Goal: Task Accomplishment & Management: Use online tool/utility

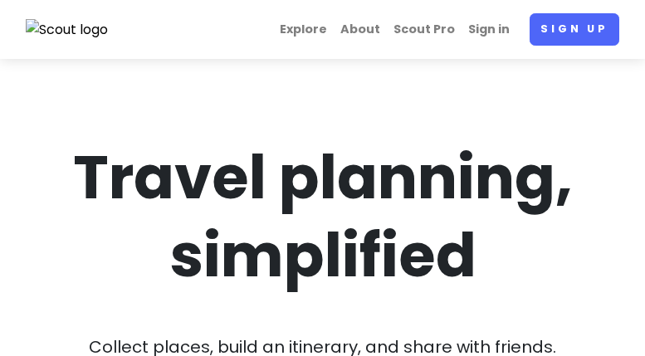
scroll to position [249, 0]
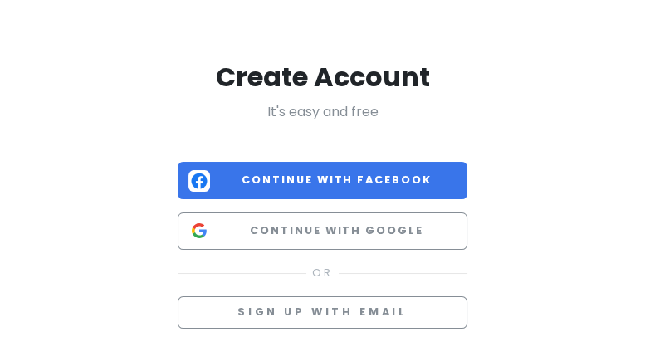
scroll to position [83, 0]
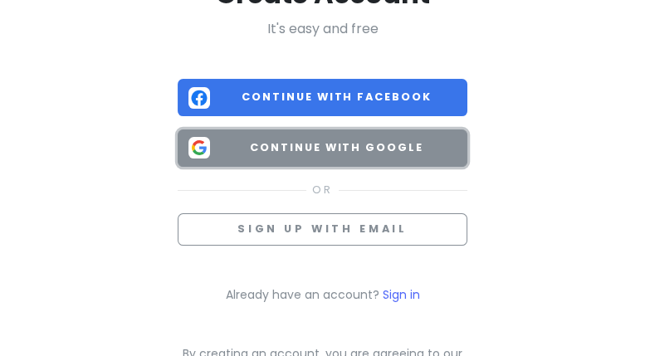
click at [365, 145] on span "Continue with Google" at bounding box center [337, 148] width 241 height 17
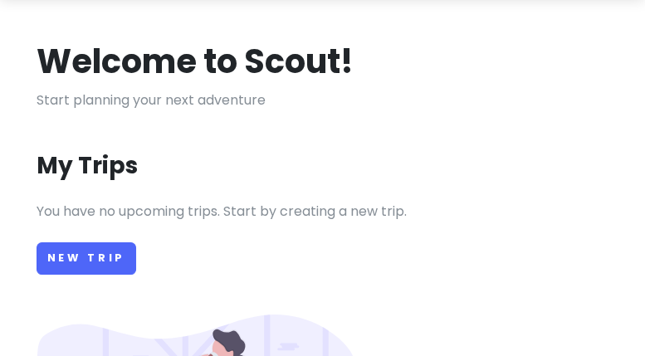
scroll to position [83, 0]
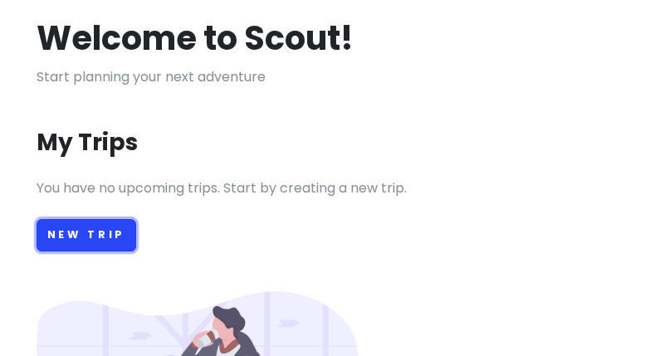
click at [86, 234] on link "New Trip" at bounding box center [87, 235] width 100 height 32
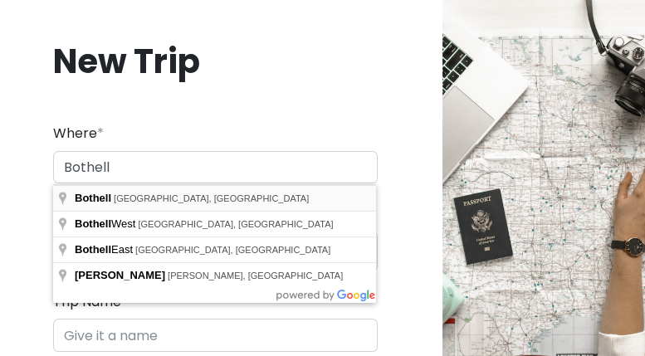
type input "Bothell, [GEOGRAPHIC_DATA], [GEOGRAPHIC_DATA]"
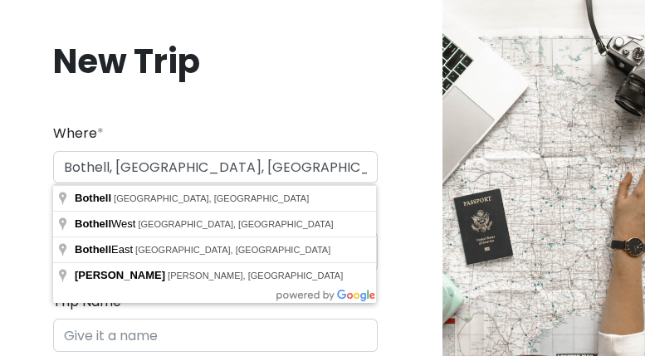
type input "Bothell Trip"
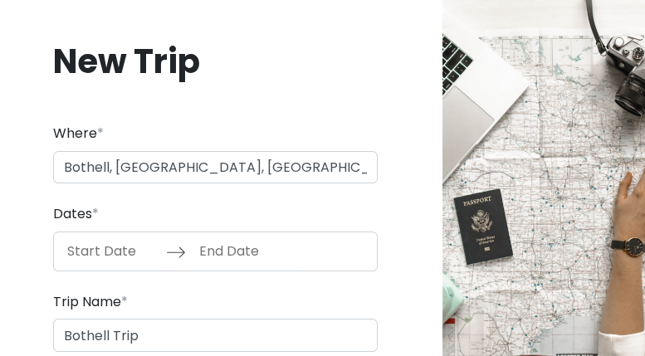
click at [119, 257] on input "Start Date" at bounding box center [112, 252] width 108 height 38
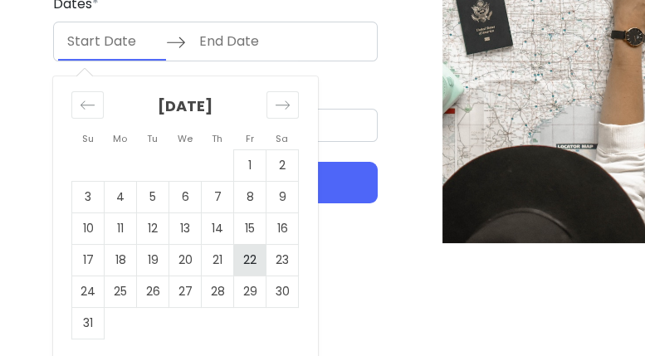
scroll to position [212, 0]
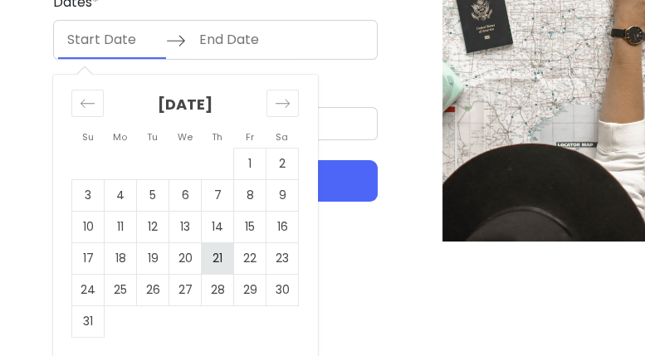
click at [218, 262] on td "21" at bounding box center [218, 259] width 32 height 32
type input "[DATE]"
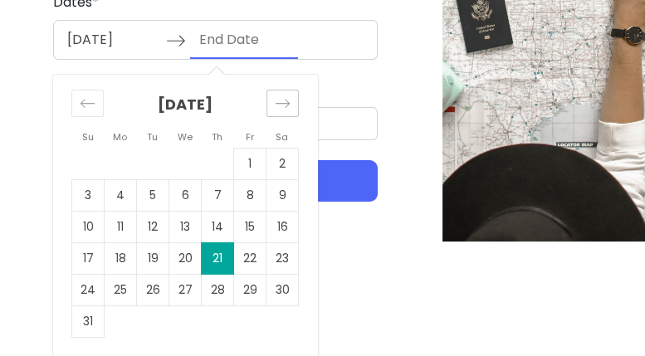
click at [282, 101] on icon "Move forward to switch to the next month." at bounding box center [283, 104] width 16 height 16
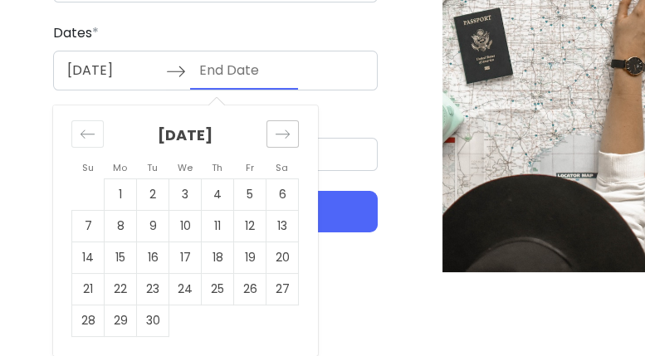
scroll to position [180, 0]
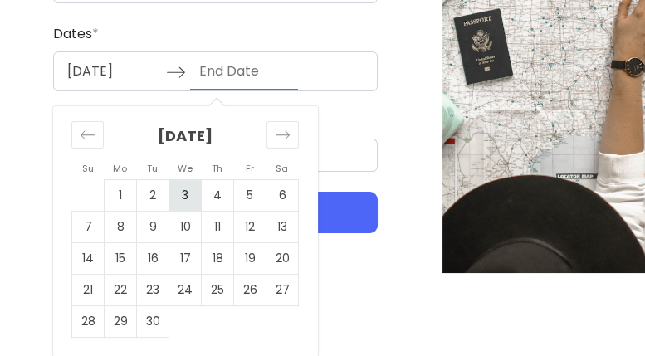
click at [189, 196] on td "3" at bounding box center [185, 195] width 32 height 32
type input "[DATE]"
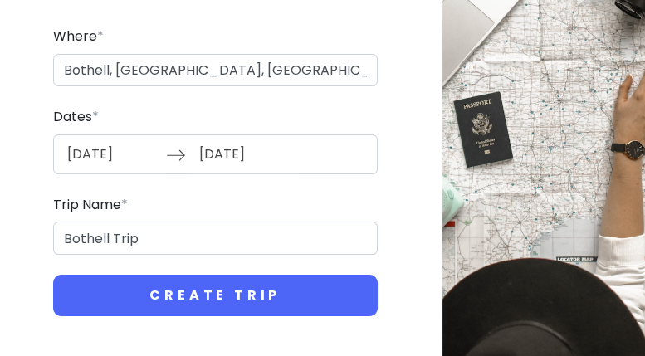
scroll to position [96, 0]
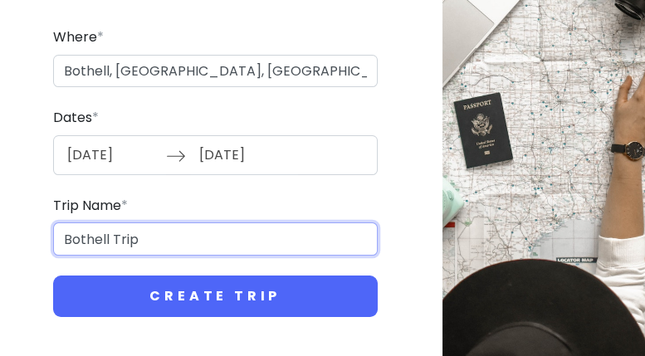
click at [145, 239] on input "Bothell Trip" at bounding box center [215, 239] width 325 height 33
drag, startPoint x: 145, startPoint y: 238, endPoint x: 31, endPoint y: 240, distance: 113.8
click at [31, 240] on div "New Trip Where * [GEOGRAPHIC_DATA], [GEOGRAPHIC_DATA], [GEOGRAPHIC_DATA] Dates …" at bounding box center [215, 130] width 404 height 453
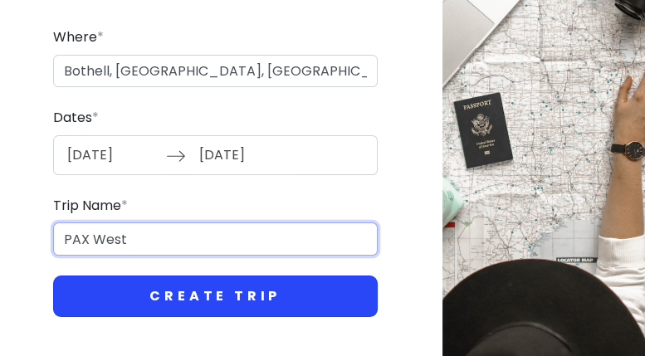
type input "PAX West"
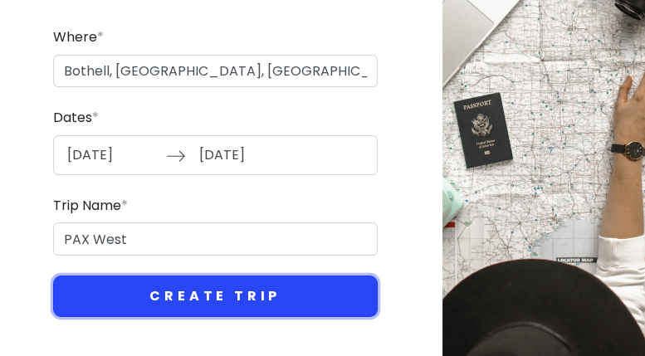
click at [198, 301] on button "Create Trip" at bounding box center [215, 297] width 325 height 42
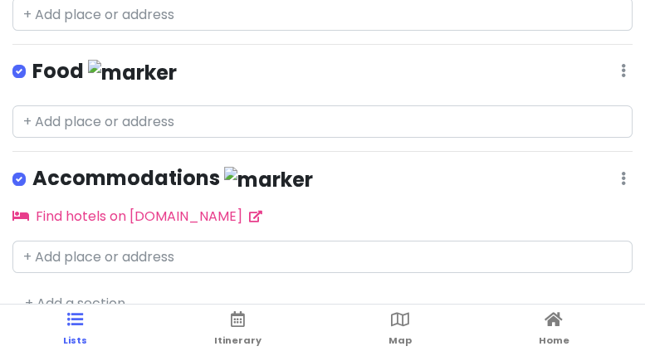
scroll to position [50, 0]
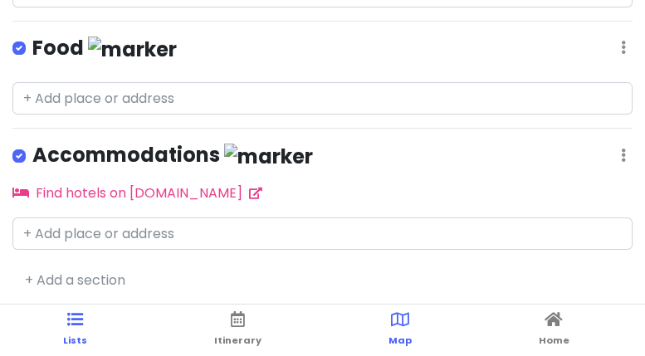
click at [402, 326] on icon at bounding box center [400, 320] width 18 height 12
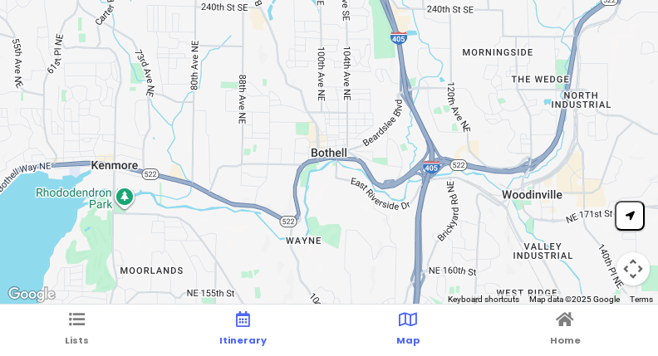
click at [242, 321] on icon at bounding box center [243, 320] width 14 height 12
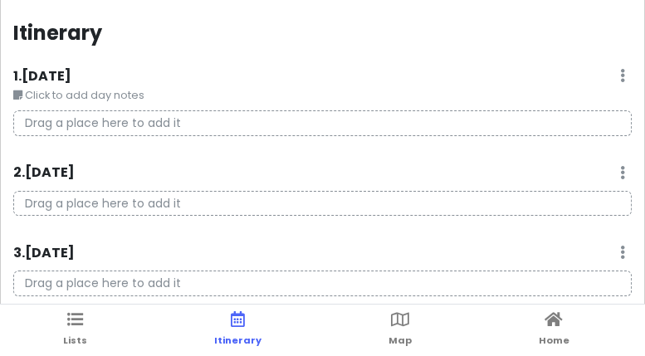
click at [620, 75] on icon at bounding box center [622, 75] width 5 height 13
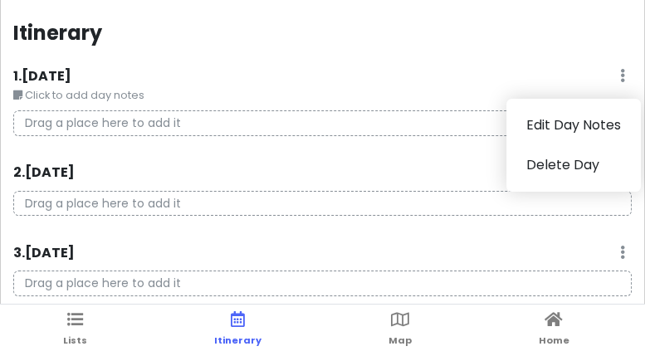
click at [620, 75] on icon at bounding box center [622, 75] width 5 height 13
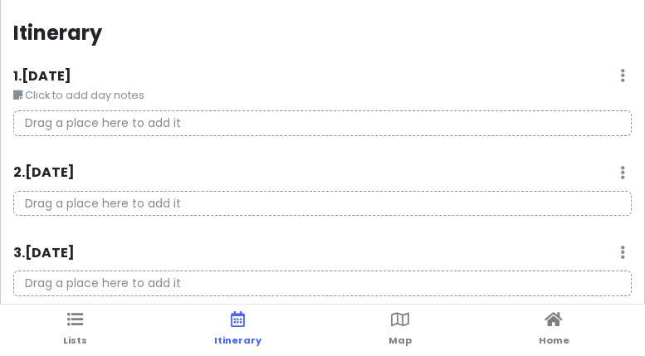
click at [158, 120] on p "Drag a place here to add it" at bounding box center [322, 123] width 619 height 26
click at [154, 124] on p "Drag a place here to add it" at bounding box center [322, 123] width 619 height 26
drag, startPoint x: 154, startPoint y: 124, endPoint x: 302, endPoint y: 118, distance: 148.8
click at [302, 118] on p "Drag a place here to add it" at bounding box center [322, 123] width 619 height 26
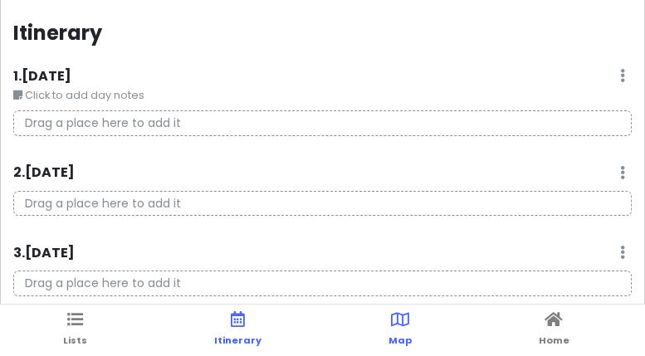
click at [399, 324] on icon at bounding box center [400, 320] width 18 height 12
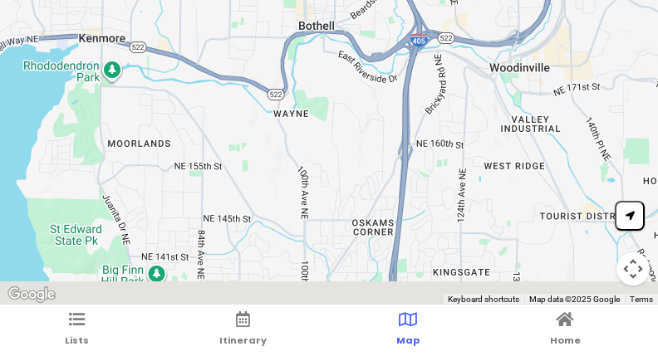
drag, startPoint x: 383, startPoint y: 222, endPoint x: 365, endPoint y: 61, distance: 162.1
click at [365, 61] on div at bounding box center [329, 153] width 658 height 306
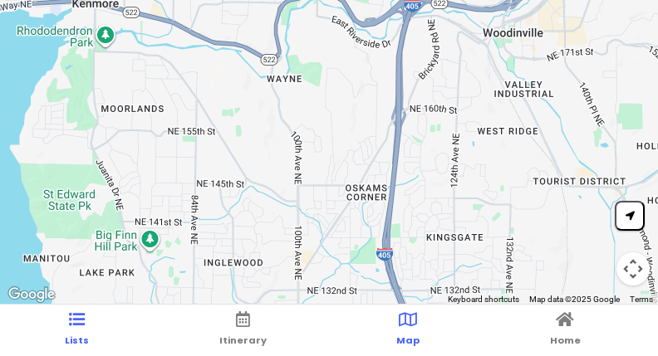
click at [81, 321] on icon at bounding box center [77, 320] width 16 height 12
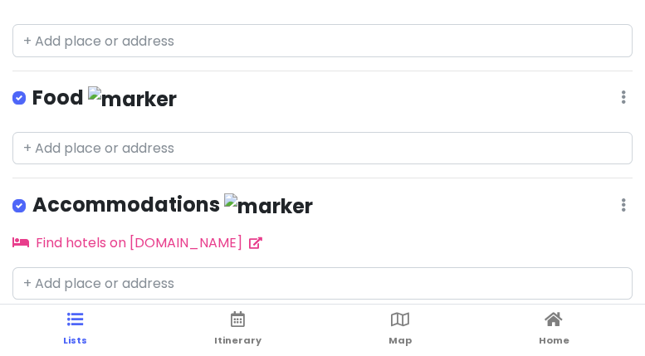
scroll to position [50, 0]
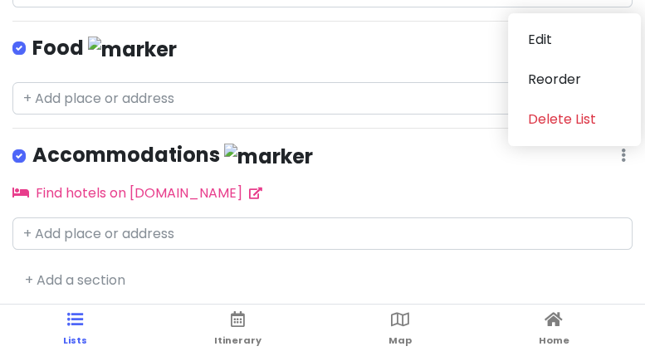
click at [352, 169] on div "Accommodations Edit Reorder Delete List" at bounding box center [322, 159] width 620 height 34
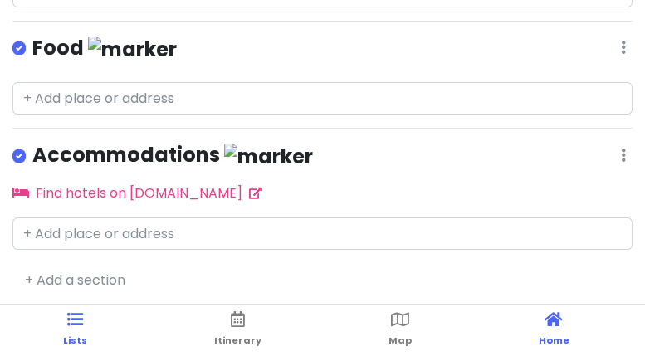
click at [551, 334] on span "Home" at bounding box center [554, 340] width 31 height 13
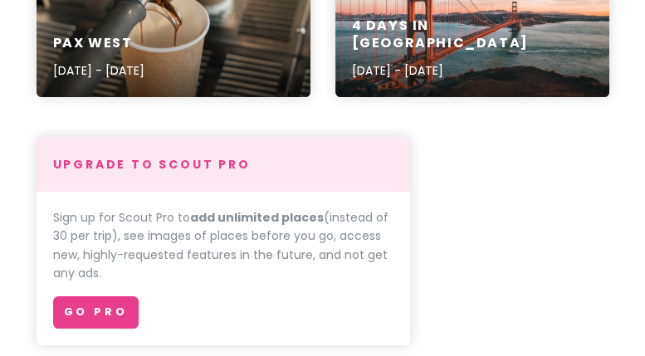
scroll to position [249, 0]
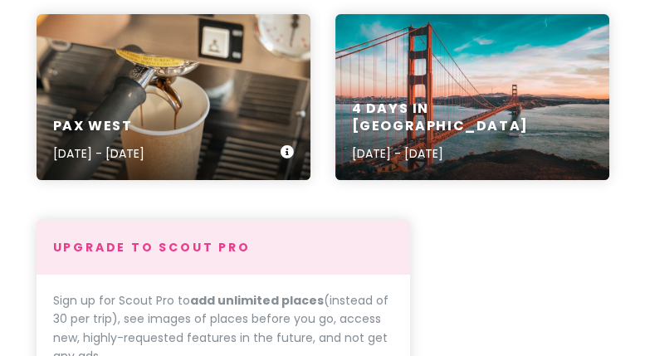
click at [145, 127] on h6 "PAX West" at bounding box center [98, 126] width 91 height 17
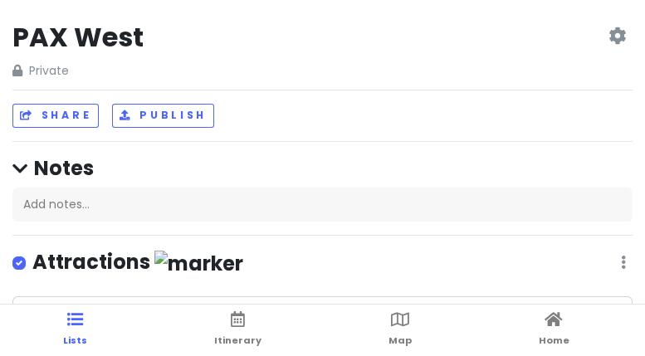
click at [22, 164] on icon at bounding box center [19, 168] width 15 height 17
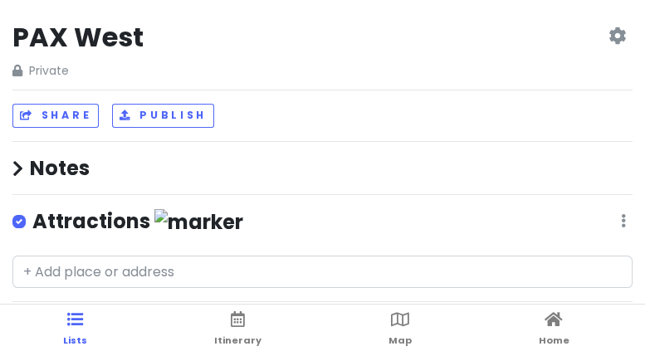
click at [621, 222] on icon at bounding box center [623, 220] width 5 height 13
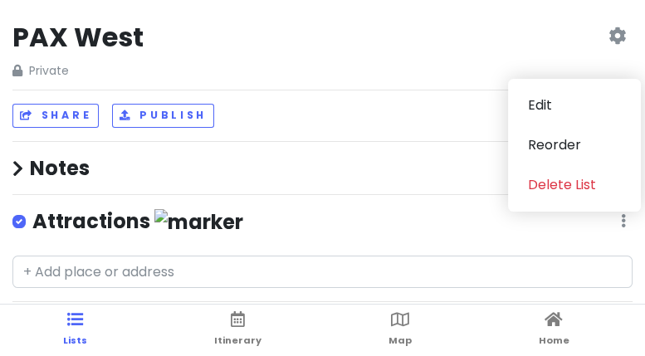
click at [621, 221] on icon at bounding box center [623, 220] width 5 height 13
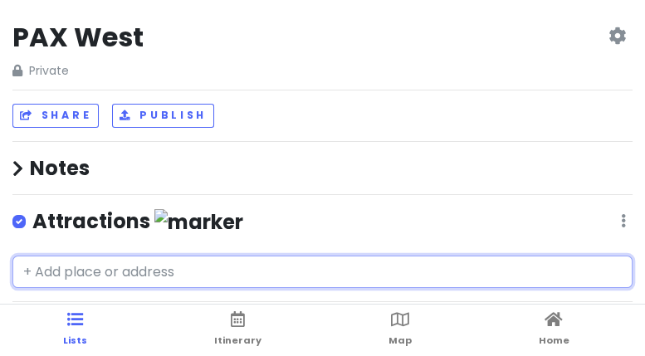
click at [196, 270] on input "text" at bounding box center [322, 272] width 620 height 33
paste input "[STREET_ADDRESS][US_STATE]"
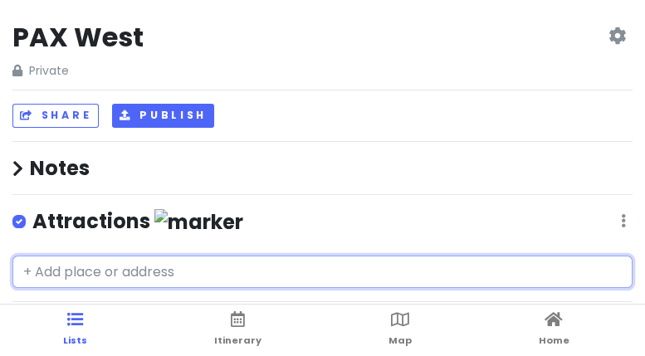
type input "[STREET_ADDRESS][US_STATE]"
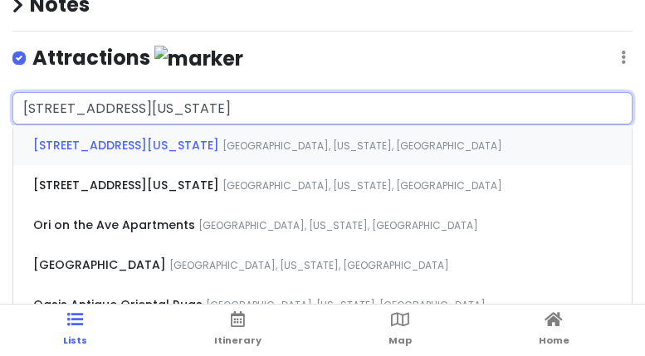
scroll to position [166, 0]
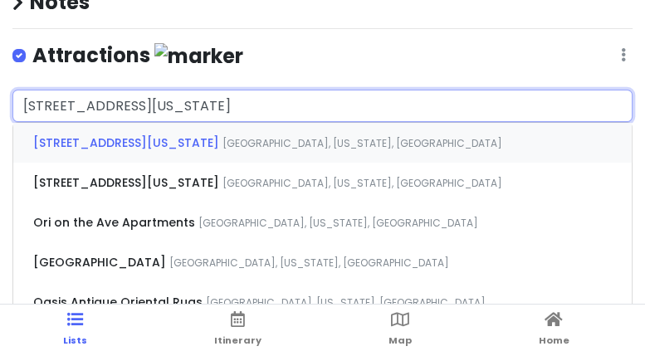
click at [283, 145] on span "[GEOGRAPHIC_DATA], [US_STATE], [GEOGRAPHIC_DATA]" at bounding box center [363, 143] width 280 height 14
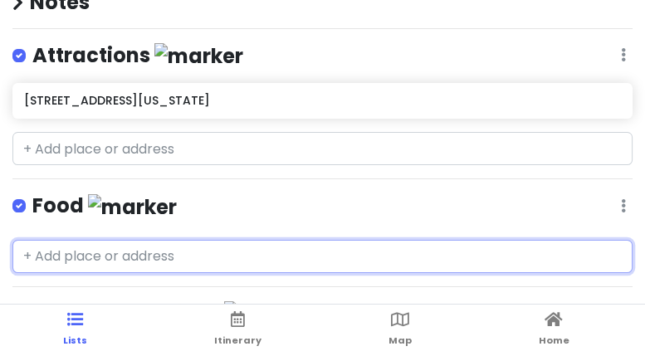
click at [133, 254] on input "text" at bounding box center [322, 256] width 620 height 33
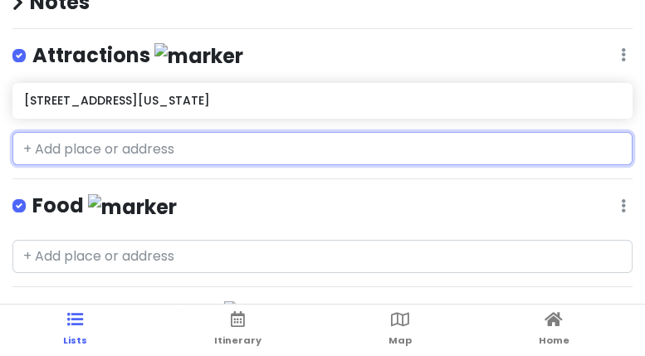
click at [114, 149] on input "text" at bounding box center [322, 148] width 620 height 33
paste input "[STREET_ADDRESS]"
type input "[STREET_ADDRESS]"
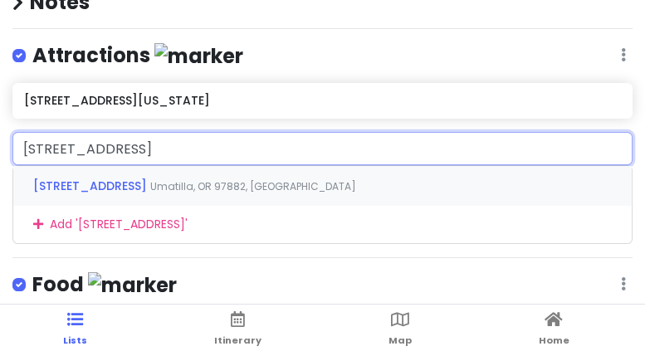
click at [179, 184] on span "Umatilla, OR 97882, [GEOGRAPHIC_DATA]" at bounding box center [253, 186] width 206 height 14
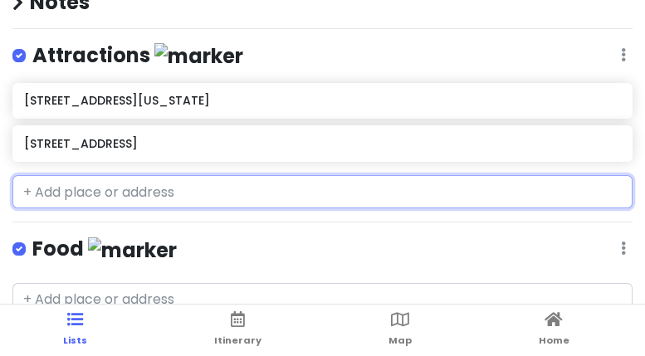
paste input "The Dalles"
type input "The Dalles"
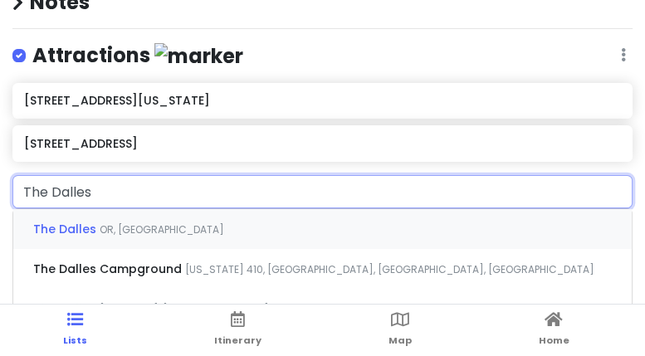
click at [100, 229] on span "OR, [GEOGRAPHIC_DATA]" at bounding box center [162, 230] width 125 height 14
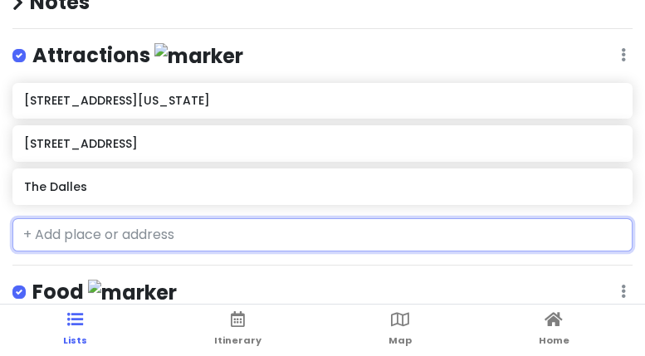
paste input "[STREET_ADDRESS]"
type input "[STREET_ADDRESS]"
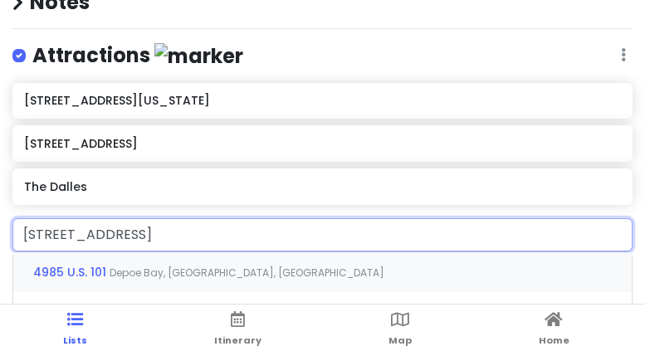
click at [169, 266] on span "Depoe Bay, [GEOGRAPHIC_DATA], [GEOGRAPHIC_DATA]" at bounding box center [247, 273] width 275 height 14
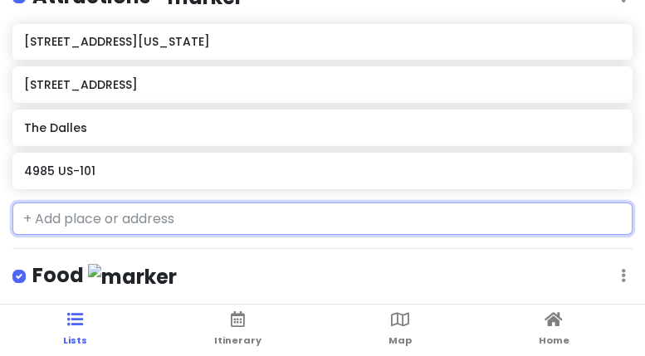
scroll to position [249, 0]
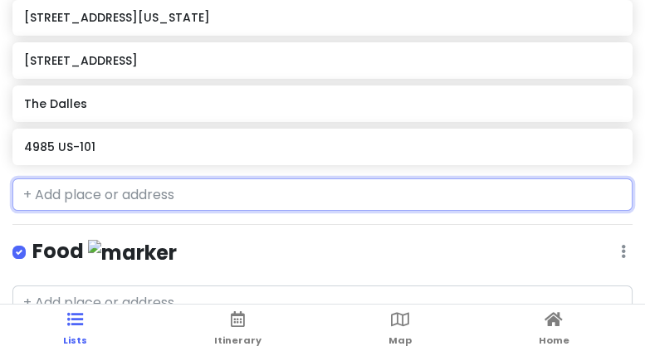
paste input "[STREET_ADDRESS][PERSON_NAME]"
type input "[STREET_ADDRESS][PERSON_NAME]"
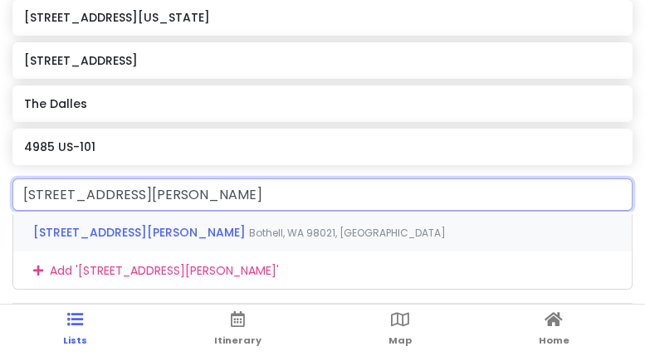
click at [155, 228] on span "[STREET_ADDRESS][PERSON_NAME]" at bounding box center [141, 232] width 216 height 17
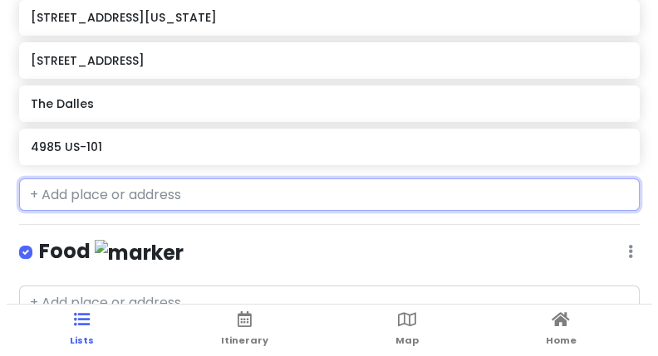
scroll to position [292, 0]
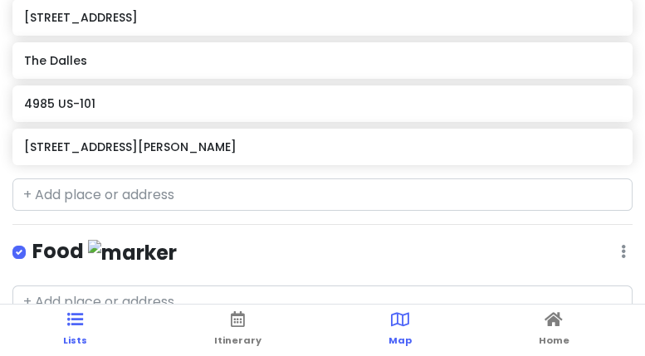
click at [403, 331] on link "Map" at bounding box center [400, 330] width 23 height 51
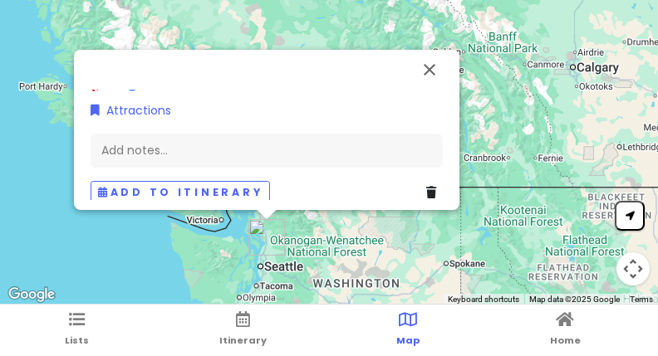
scroll to position [73, 0]
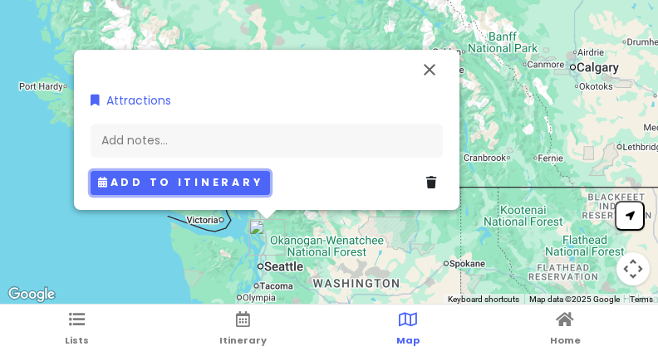
click at [207, 180] on button "Add to itinerary" at bounding box center [180, 183] width 179 height 24
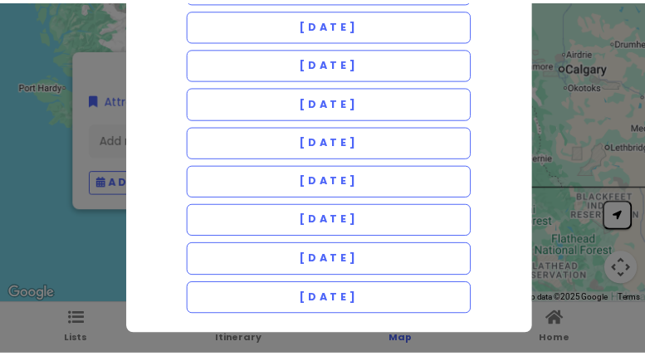
scroll to position [0, 0]
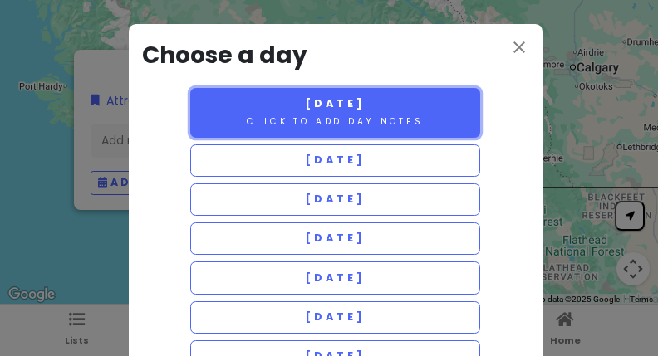
click at [392, 107] on button "[DATE] Click to add day notes" at bounding box center [335, 113] width 291 height 50
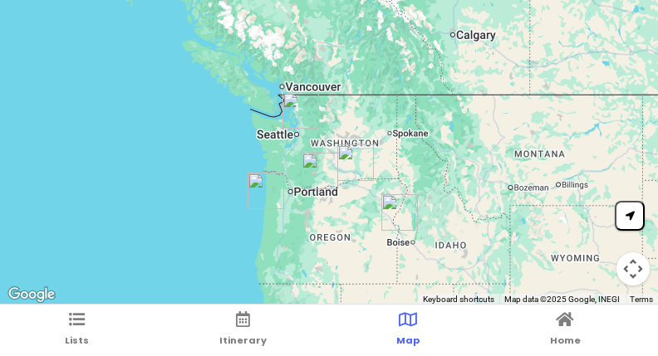
drag, startPoint x: 458, startPoint y: 223, endPoint x: 418, endPoint y: 108, distance: 121.6
click at [418, 108] on div at bounding box center [329, 153] width 658 height 306
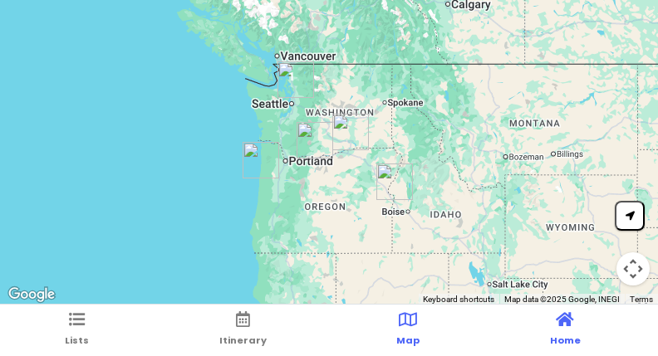
click at [563, 331] on link "Home" at bounding box center [565, 330] width 31 height 51
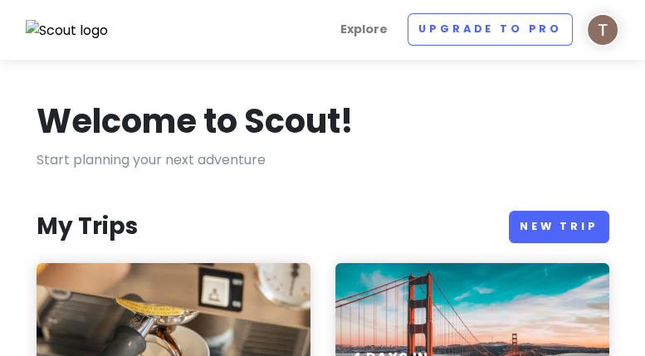
click at [236, 264] on div "PAX West [DATE] - [DATE]" at bounding box center [174, 346] width 274 height 166
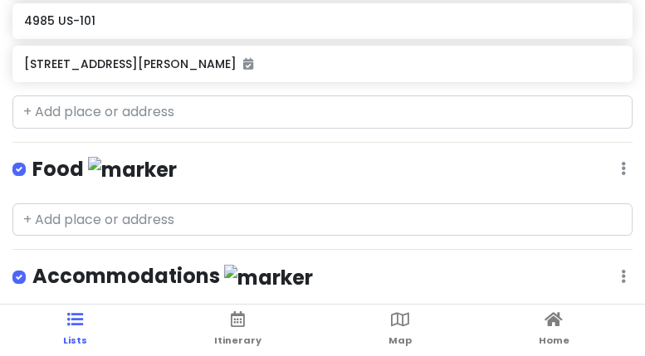
scroll to position [487, 0]
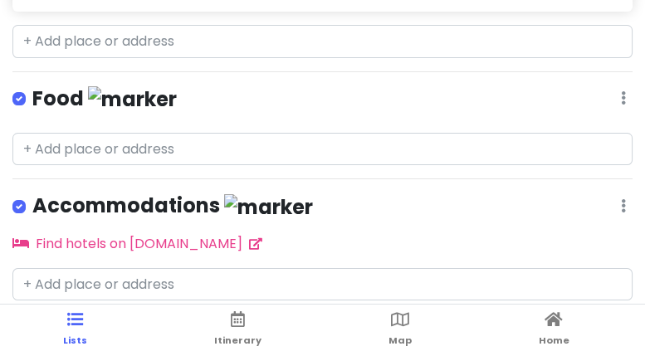
click at [32, 88] on label at bounding box center [32, 88] width 0 height 0
click at [32, 96] on input "checkbox" at bounding box center [37, 93] width 11 height 11
checkbox input "false"
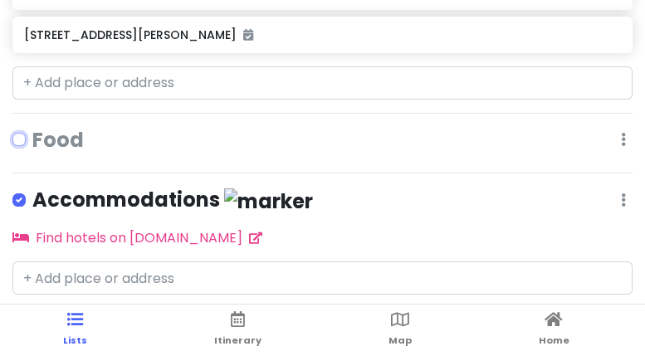
scroll to position [441, 0]
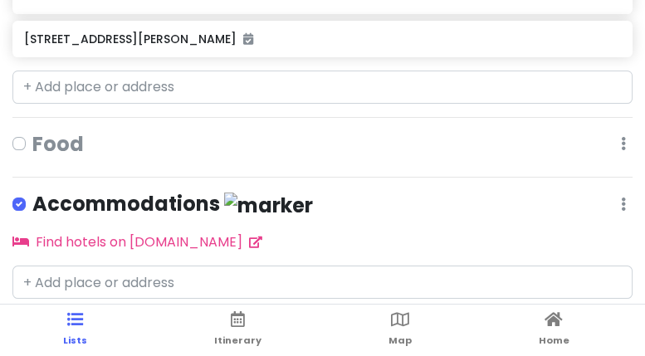
click at [32, 194] on label at bounding box center [32, 194] width 0 height 0
click at [32, 204] on input "checkbox" at bounding box center [37, 199] width 11 height 11
checkbox input "false"
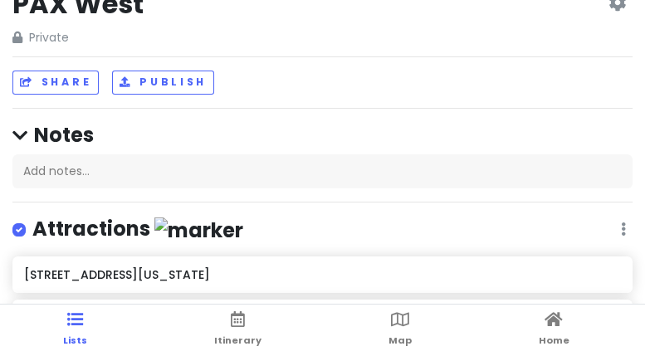
scroll to position [0, 0]
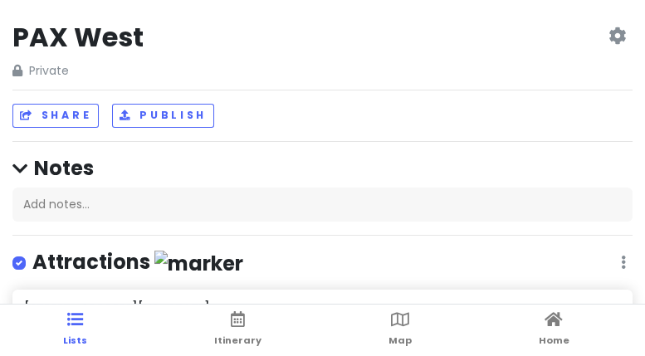
click at [609, 36] on icon at bounding box center [617, 35] width 17 height 13
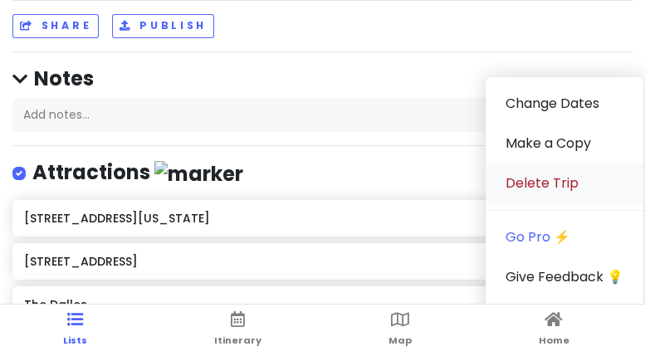
scroll to position [166, 0]
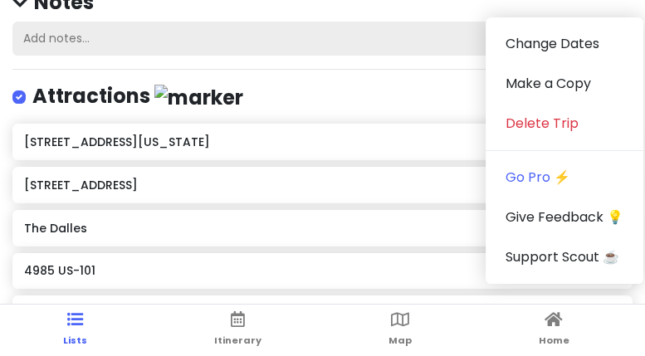
click at [330, 42] on div "Add notes..." at bounding box center [322, 39] width 620 height 35
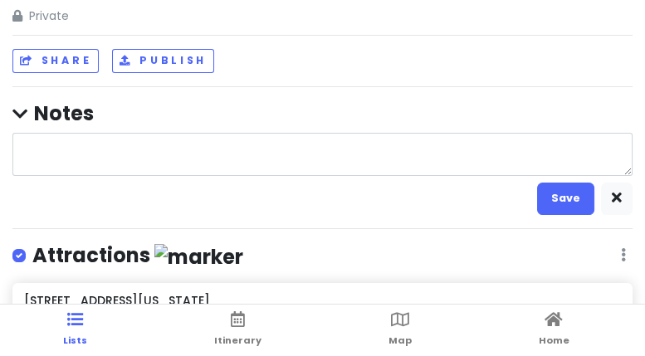
scroll to position [83, 0]
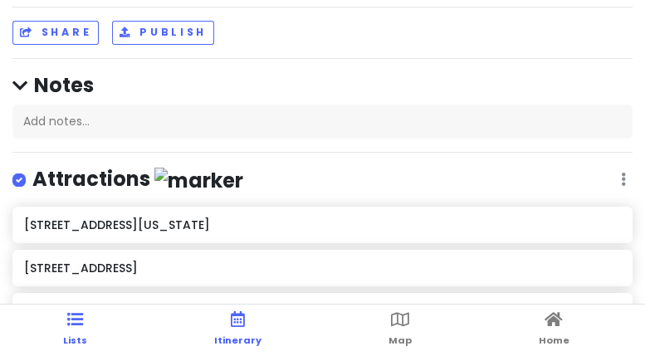
click at [246, 327] on link "Itinerary" at bounding box center [237, 330] width 47 height 51
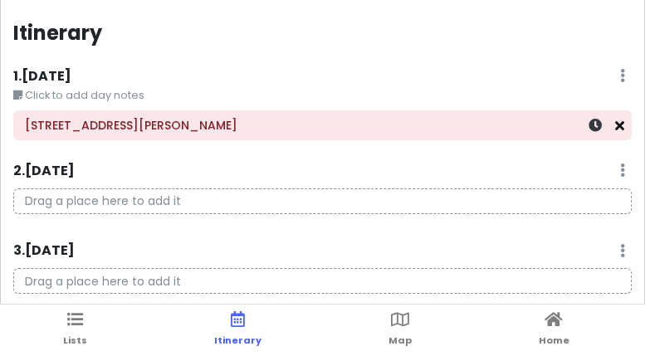
click at [615, 126] on icon at bounding box center [619, 125] width 9 height 13
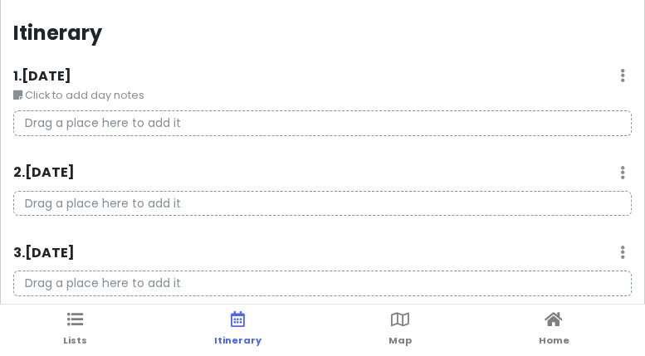
click at [75, 93] on small "Click to add day notes" at bounding box center [322, 95] width 619 height 17
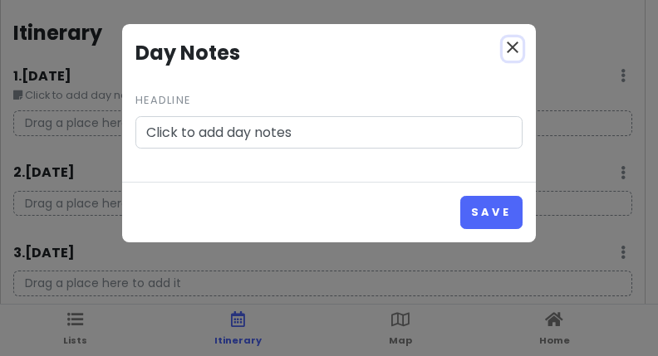
click at [509, 44] on icon "close" at bounding box center [512, 47] width 20 height 20
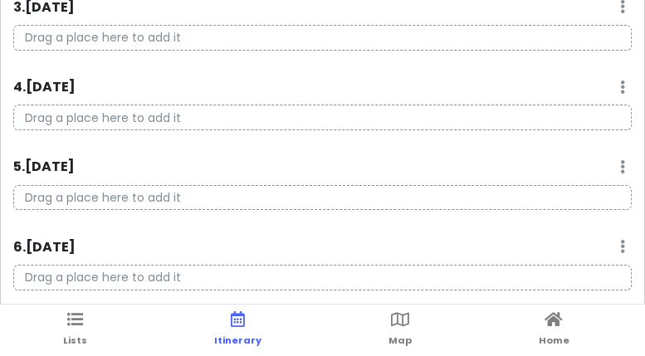
scroll to position [332, 0]
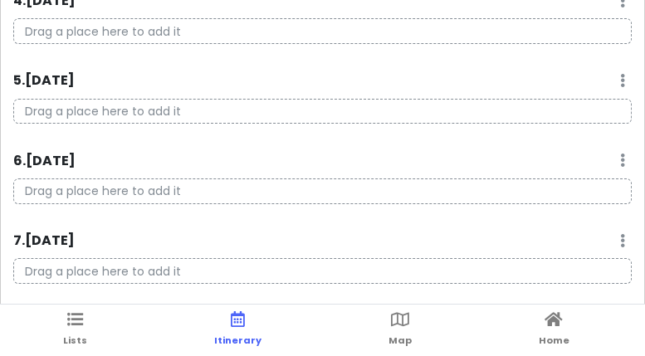
drag, startPoint x: 266, startPoint y: 192, endPoint x: 240, endPoint y: 192, distance: 25.7
click at [240, 192] on p "Drag a place here to add it" at bounding box center [322, 192] width 619 height 26
click at [614, 161] on div "6 . [DATE] Add Day Notes Delete Day" at bounding box center [322, 164] width 619 height 28
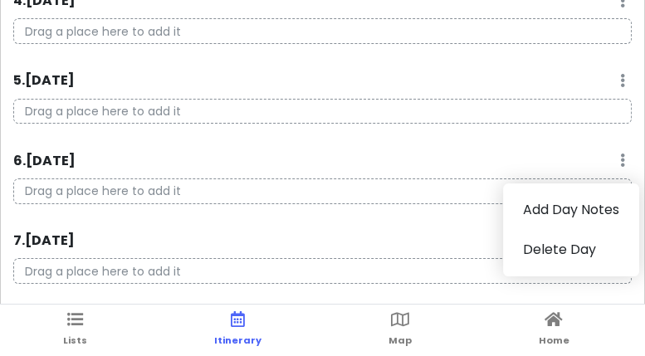
click at [620, 161] on icon at bounding box center [622, 160] width 5 height 13
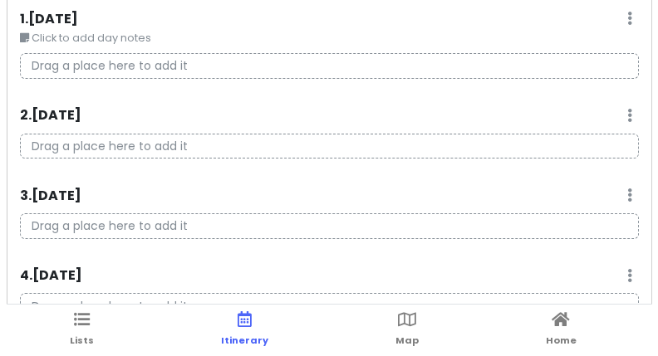
scroll to position [0, 0]
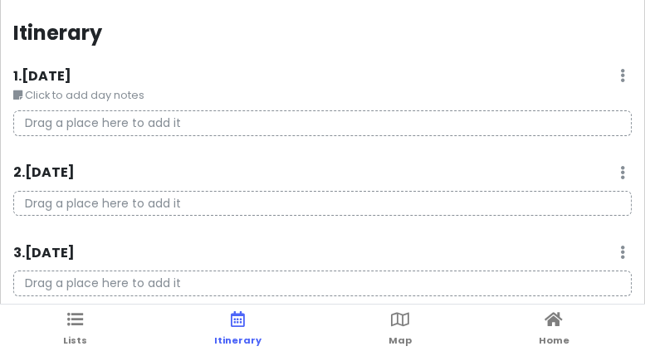
drag, startPoint x: 216, startPoint y: 123, endPoint x: 181, endPoint y: 127, distance: 35.1
click at [181, 127] on p "Drag a place here to add it" at bounding box center [322, 123] width 619 height 26
click at [620, 75] on icon at bounding box center [622, 75] width 5 height 13
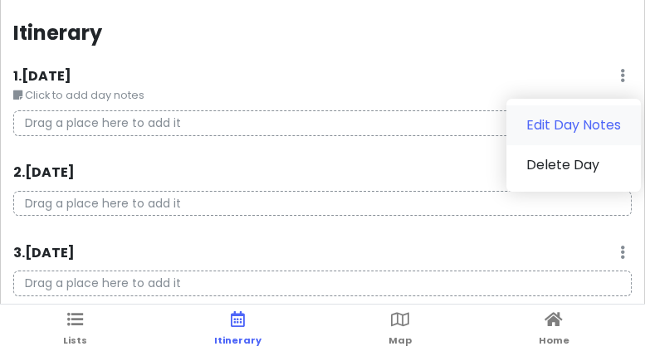
click at [561, 126] on link "Edit Day Notes" at bounding box center [574, 125] width 135 height 40
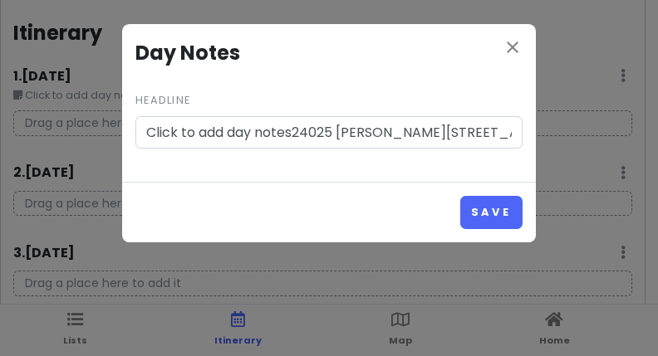
drag, startPoint x: 228, startPoint y: 130, endPoint x: 124, endPoint y: 141, distance: 105.2
click at [124, 141] on div "close Day Notes Headline Click to add day notes24025 [PERSON_NAME][STREET_ADDRE…" at bounding box center [329, 103] width 414 height 158
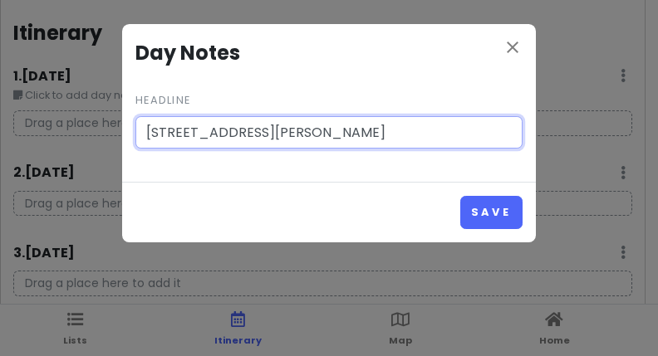
drag, startPoint x: 436, startPoint y: 128, endPoint x: 145, endPoint y: 135, distance: 291.6
click at [145, 135] on input "[STREET_ADDRESS][PERSON_NAME]" at bounding box center [328, 132] width 387 height 33
paste input "[STREET_ADDRESS][US_STATE]"
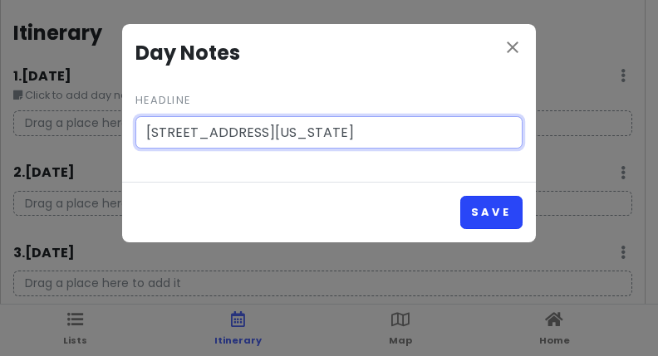
type input "[STREET_ADDRESS][US_STATE]"
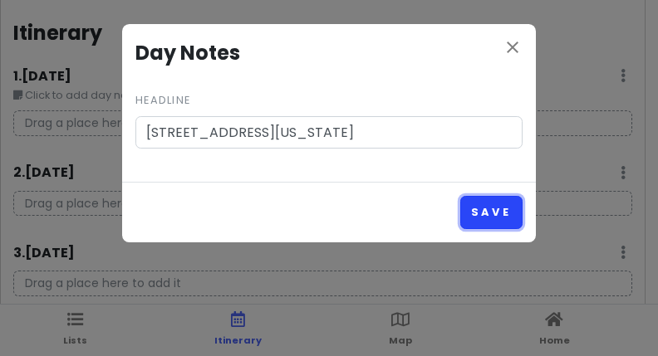
click at [488, 214] on button "Save" at bounding box center [491, 212] width 62 height 32
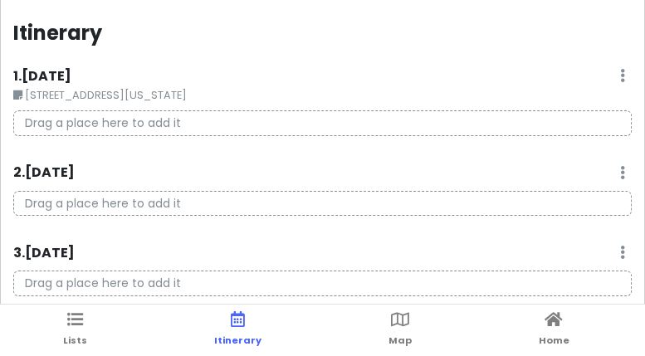
drag, startPoint x: 166, startPoint y: 92, endPoint x: 171, endPoint y: 115, distance: 23.8
click at [171, 115] on div "1 . [DATE] Edit Day Notes Delete Day [STREET_ADDRESS][US_STATE] Drag a place he…" at bounding box center [322, 108] width 619 height 84
drag, startPoint x: 171, startPoint y: 115, endPoint x: 152, endPoint y: 100, distance: 24.3
click at [152, 100] on small "[STREET_ADDRESS][US_STATE]" at bounding box center [322, 95] width 619 height 17
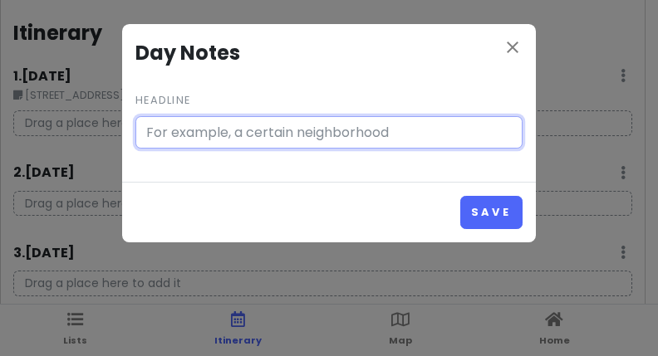
type input "[STREET_ADDRESS][US_STATE]"
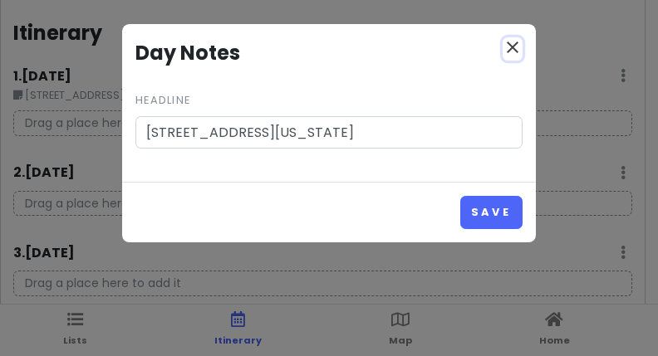
click at [508, 47] on icon "close" at bounding box center [512, 47] width 20 height 20
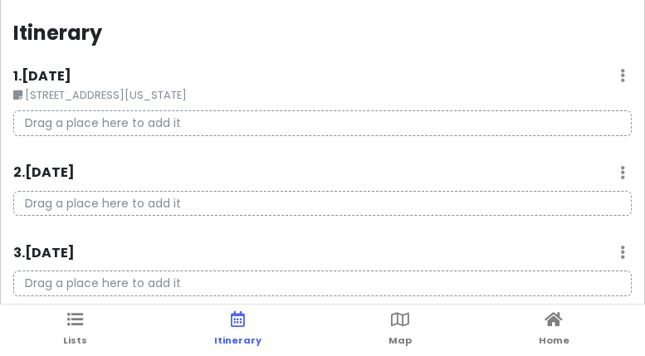
drag, startPoint x: 184, startPoint y: 96, endPoint x: 186, endPoint y: 118, distance: 22.6
click at [186, 118] on div "1 . [DATE] Edit Day Notes Delete Day [STREET_ADDRESS][US_STATE] Drag a place he…" at bounding box center [322, 108] width 619 height 84
drag, startPoint x: 186, startPoint y: 118, endPoint x: 108, endPoint y: 94, distance: 81.7
click at [108, 94] on small "[STREET_ADDRESS][US_STATE]" at bounding box center [322, 95] width 619 height 17
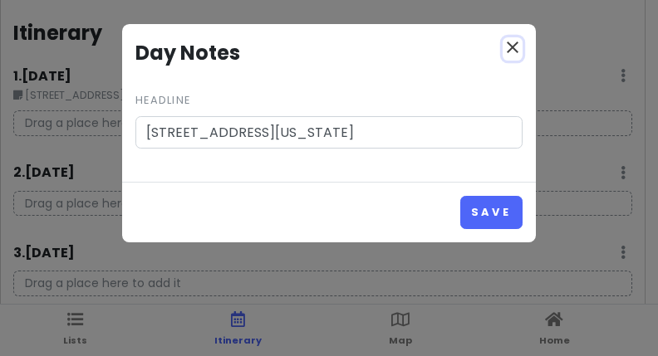
click at [511, 43] on icon "close" at bounding box center [512, 47] width 20 height 20
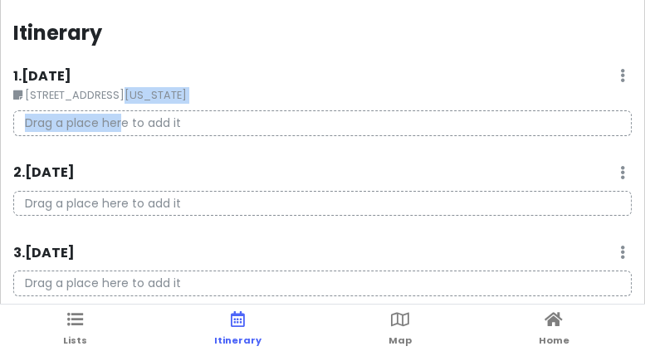
drag, startPoint x: 115, startPoint y: 94, endPoint x: 121, endPoint y: 125, distance: 32.3
click at [121, 125] on div "1 . [DATE] Edit Day Notes Delete Day [STREET_ADDRESS][US_STATE] Drag a place he…" at bounding box center [322, 108] width 619 height 84
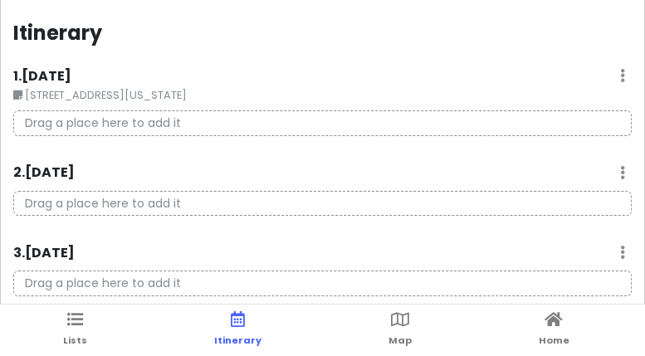
drag, startPoint x: 121, startPoint y: 125, endPoint x: 201, endPoint y: 117, distance: 80.2
click at [201, 117] on p "Drag a place here to add it" at bounding box center [322, 123] width 619 height 26
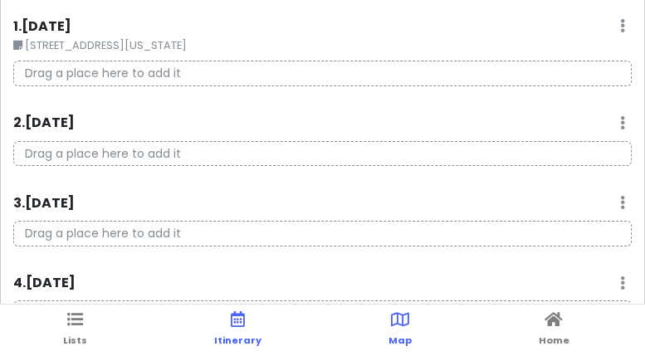
click at [403, 325] on icon at bounding box center [400, 320] width 18 height 12
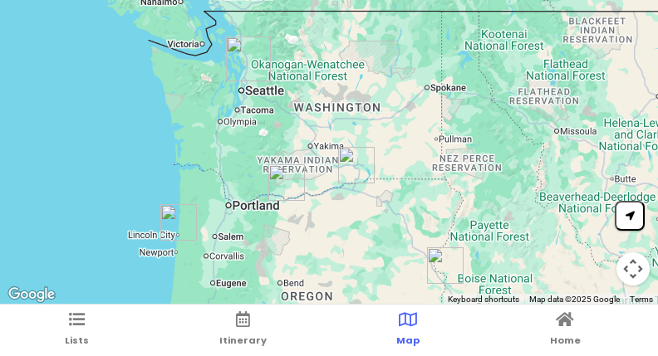
drag, startPoint x: 459, startPoint y: 235, endPoint x: 438, endPoint y: 248, distance: 25.4
click at [438, 249] on img "1041 NW Washington Ave" at bounding box center [445, 266] width 50 height 50
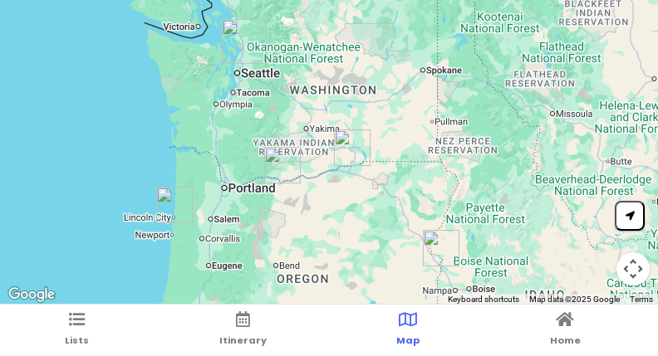
click at [431, 244] on img "1041 NW Washington Ave" at bounding box center [441, 248] width 50 height 50
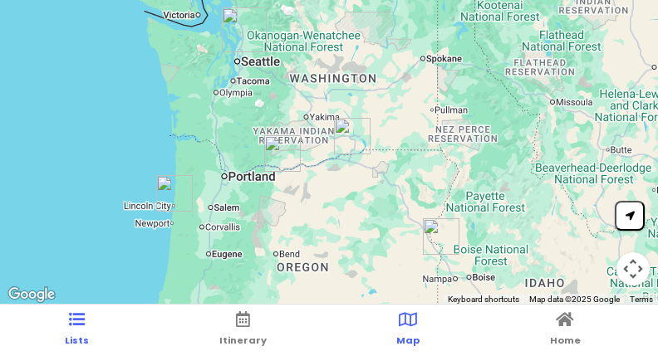
click at [76, 331] on link "Lists" at bounding box center [77, 330] width 24 height 51
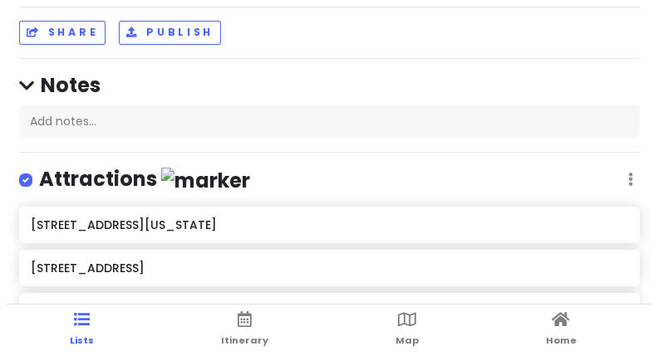
scroll to position [166, 0]
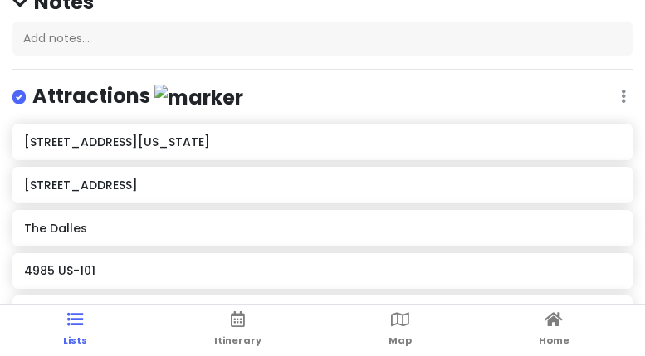
click at [614, 95] on div "Attractions Edit Reorder Delete List" at bounding box center [322, 100] width 620 height 34
click at [621, 97] on icon at bounding box center [623, 96] width 5 height 13
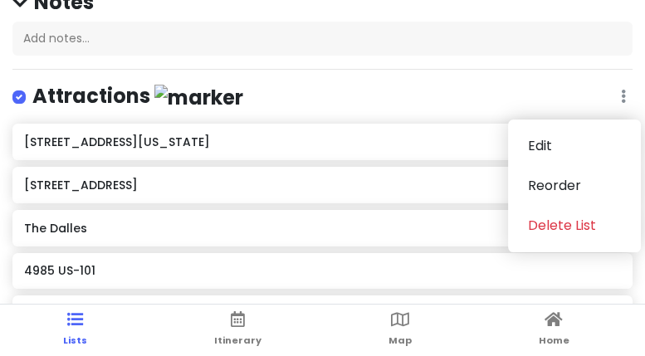
click at [621, 97] on icon at bounding box center [623, 96] width 5 height 13
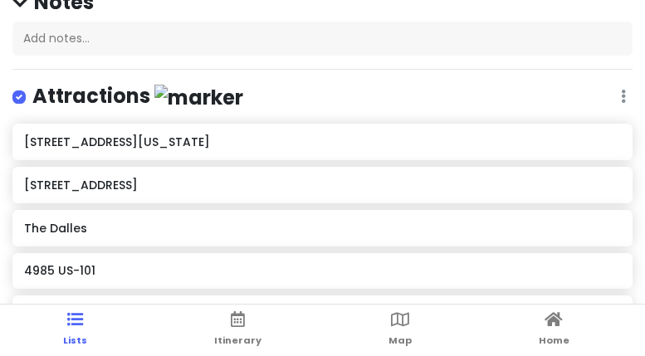
click at [148, 144] on h6 "[STREET_ADDRESS][US_STATE]" at bounding box center [322, 142] width 596 height 15
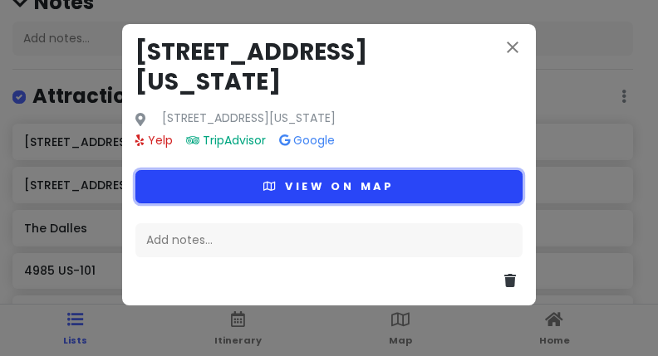
click at [325, 170] on button "View on map" at bounding box center [328, 186] width 387 height 32
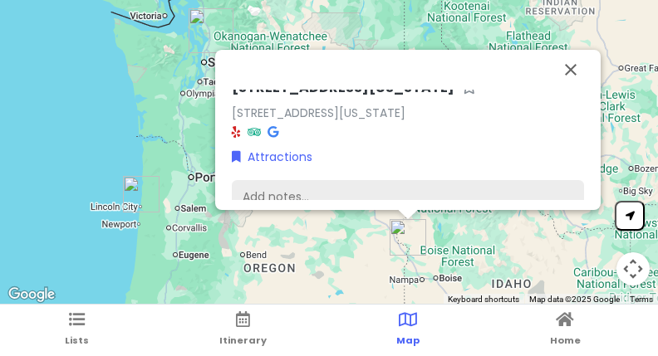
scroll to position [0, 0]
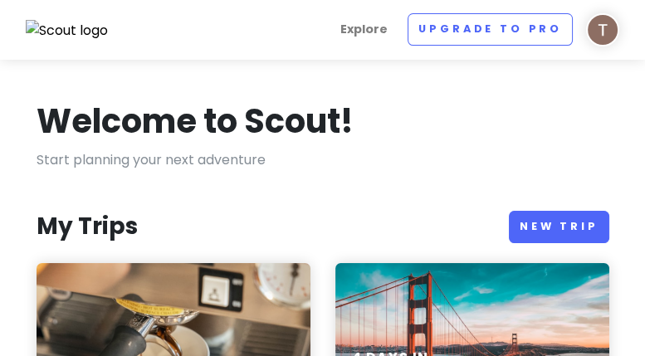
click at [223, 292] on div "PAX West [DATE] - [DATE]" at bounding box center [174, 346] width 274 height 166
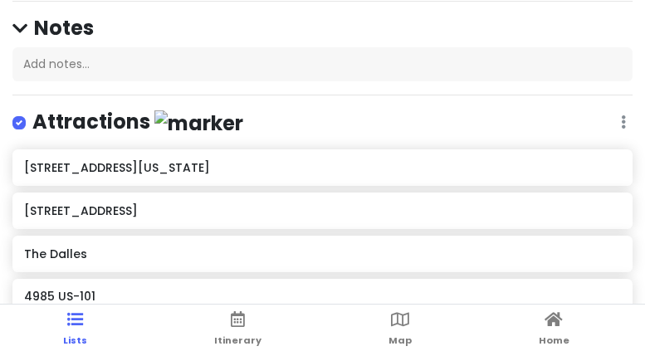
scroll to position [166, 0]
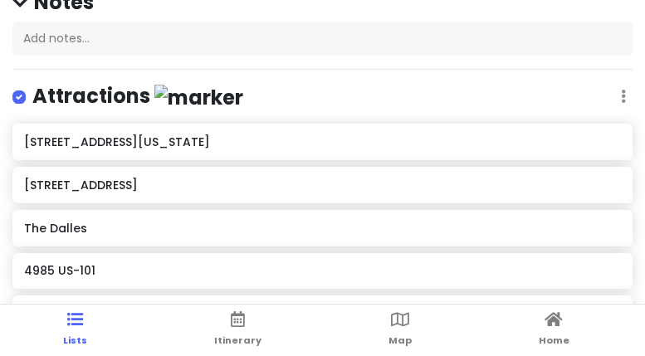
click at [571, 130] on div "[STREET_ADDRESS][US_STATE]" at bounding box center [322, 141] width 596 height 23
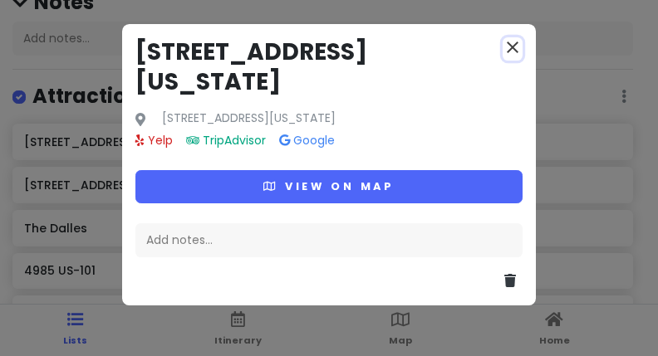
click at [508, 44] on icon "close" at bounding box center [512, 47] width 20 height 20
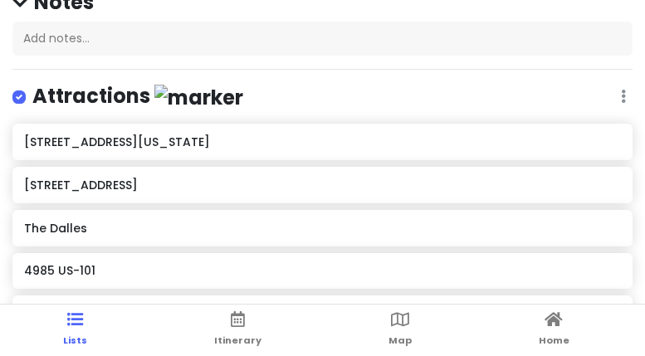
drag, startPoint x: 274, startPoint y: 149, endPoint x: 254, endPoint y: 151, distance: 20.1
click at [254, 151] on div "[STREET_ADDRESS][US_STATE]" at bounding box center [322, 142] width 620 height 37
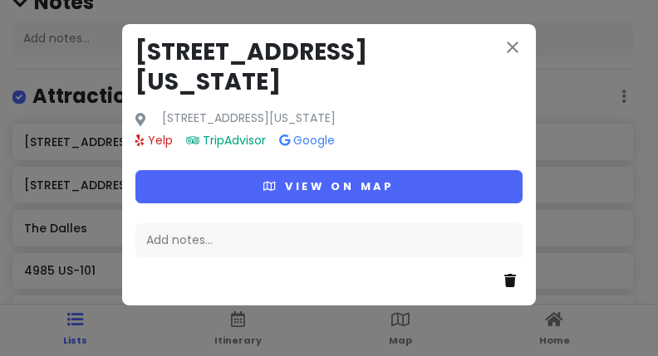
click at [511, 274] on icon at bounding box center [510, 280] width 12 height 13
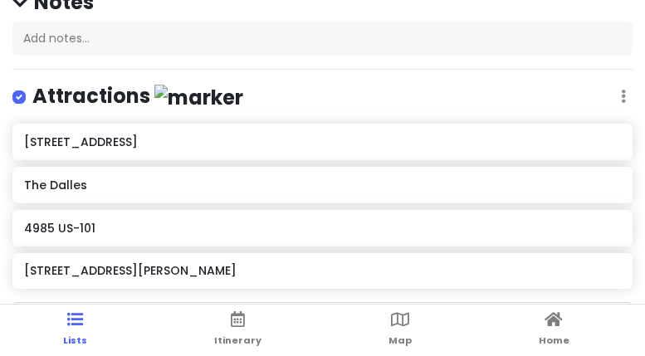
click at [365, 148] on div "[STREET_ADDRESS]" at bounding box center [322, 141] width 596 height 23
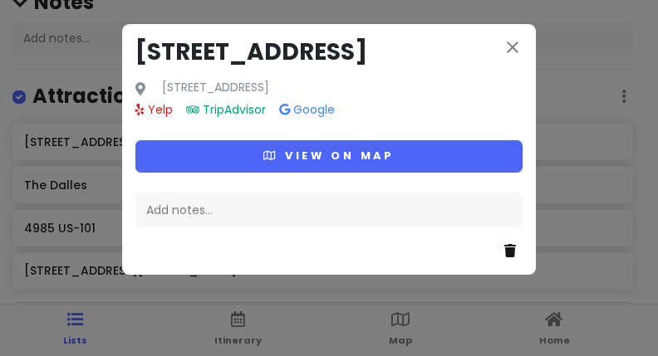
click at [504, 248] on icon at bounding box center [510, 250] width 12 height 13
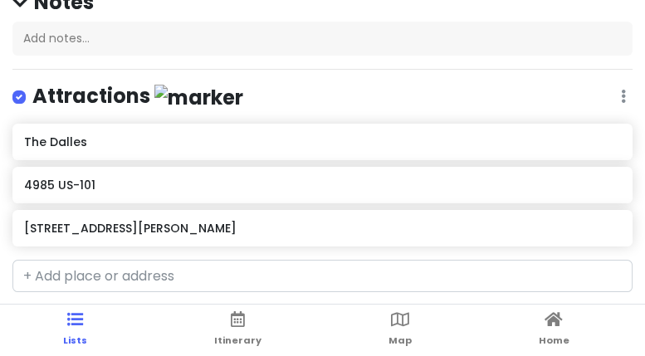
click at [333, 151] on div "The Dalles" at bounding box center [322, 141] width 596 height 23
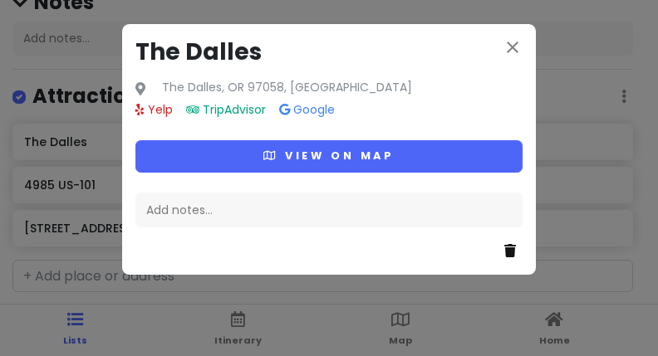
click at [509, 249] on icon at bounding box center [510, 250] width 12 height 13
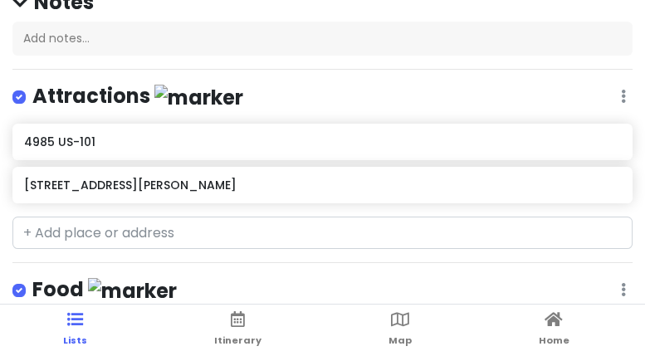
click at [251, 149] on div "4985 US-101" at bounding box center [322, 141] width 596 height 23
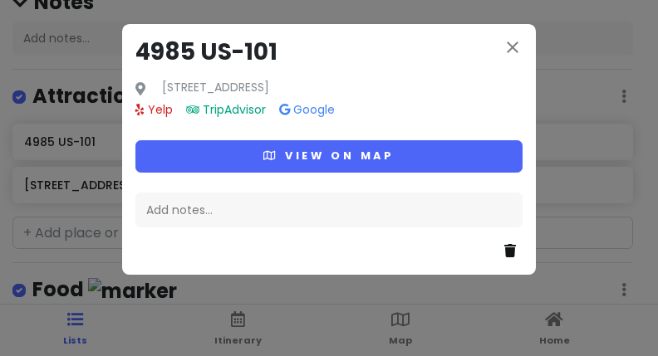
click at [507, 248] on icon at bounding box center [510, 250] width 12 height 13
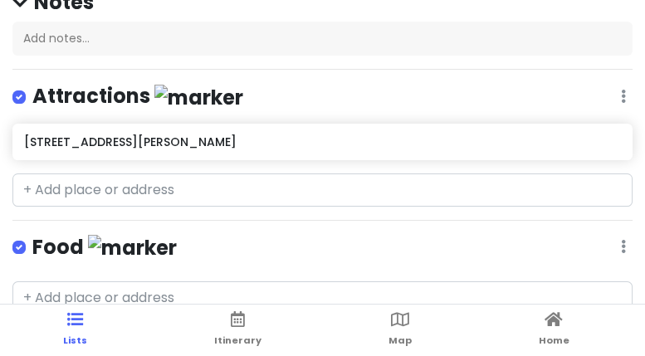
click at [271, 145] on h6 "[STREET_ADDRESS][PERSON_NAME]" at bounding box center [322, 142] width 596 height 15
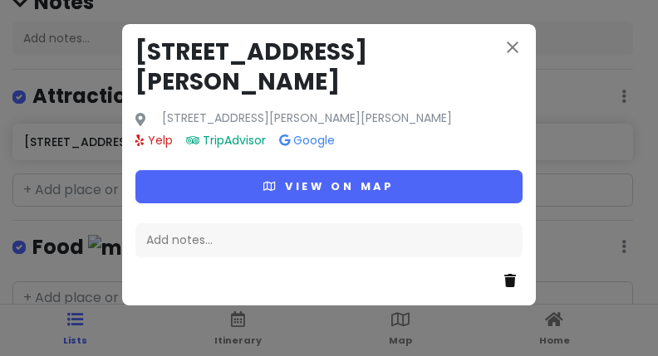
click at [521, 271] on button at bounding box center [513, 282] width 18 height 22
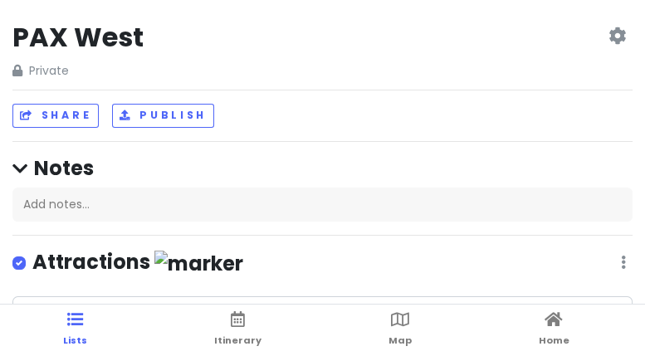
scroll to position [0, 0]
click at [242, 316] on icon at bounding box center [238, 320] width 14 height 12
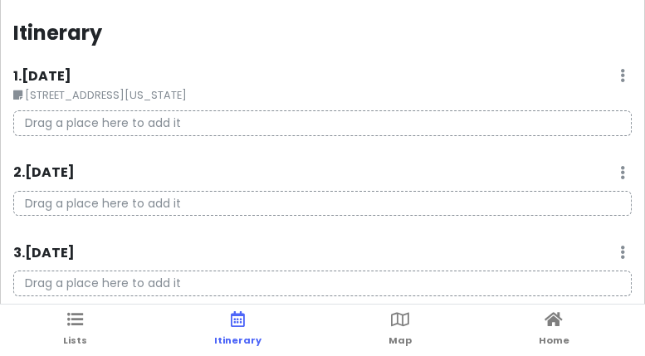
click at [143, 120] on p "Drag a place here to add it" at bounding box center [322, 123] width 619 height 26
click at [620, 81] on icon at bounding box center [622, 75] width 5 height 13
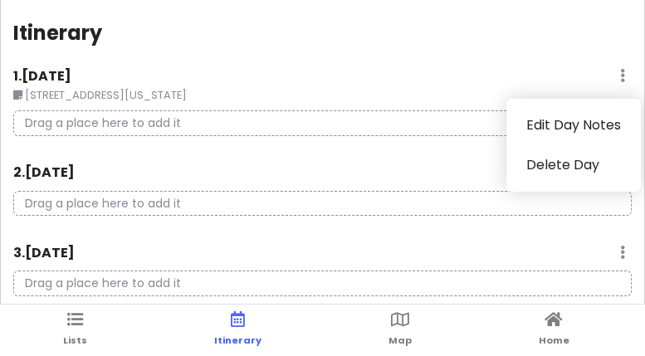
click at [564, 67] on div "1 . Thu 8/21 Edit Day Notes Delete Day" at bounding box center [322, 80] width 619 height 28
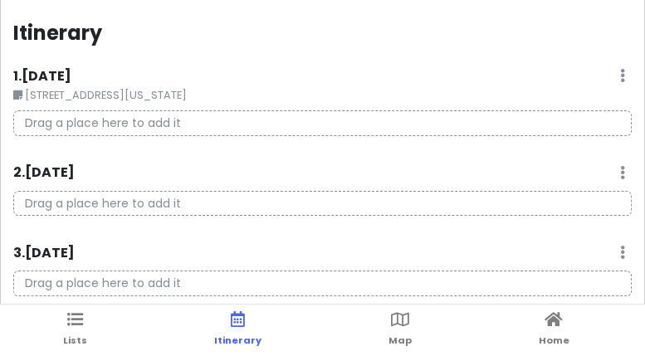
drag, startPoint x: 174, startPoint y: 91, endPoint x: 183, endPoint y: 118, distance: 28.1
click at [183, 118] on div "1 . [DATE] Edit Day Notes Delete Day [STREET_ADDRESS][US_STATE] Drag a place he…" at bounding box center [322, 108] width 619 height 84
click at [606, 79] on div "1 . Thu 8/21 Edit Day Notes Delete Day" at bounding box center [322, 80] width 619 height 28
click at [607, 76] on div "1 . Thu 8/21 Edit Day Notes Delete Day" at bounding box center [322, 80] width 619 height 28
click at [620, 80] on icon at bounding box center [622, 75] width 5 height 13
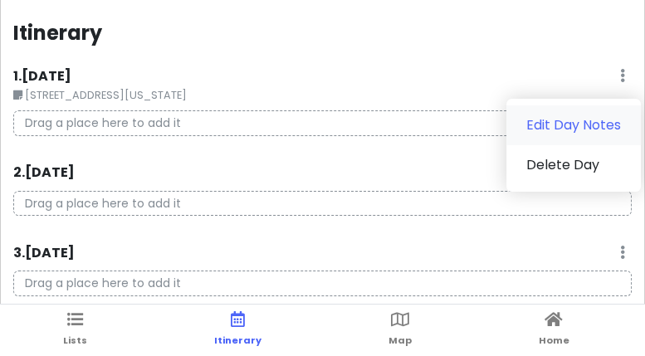
click at [572, 126] on link "Edit Day Notes" at bounding box center [574, 125] width 135 height 40
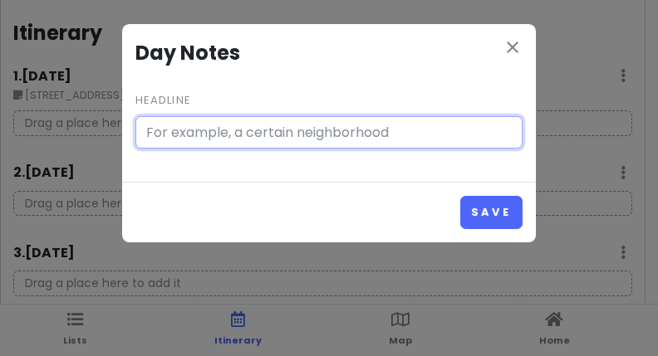
type input "[STREET_ADDRESS][US_STATE]"
drag, startPoint x: 382, startPoint y: 131, endPoint x: 138, endPoint y: 98, distance: 246.4
click at [136, 134] on input "[STREET_ADDRESS][US_STATE]" at bounding box center [328, 132] width 387 height 33
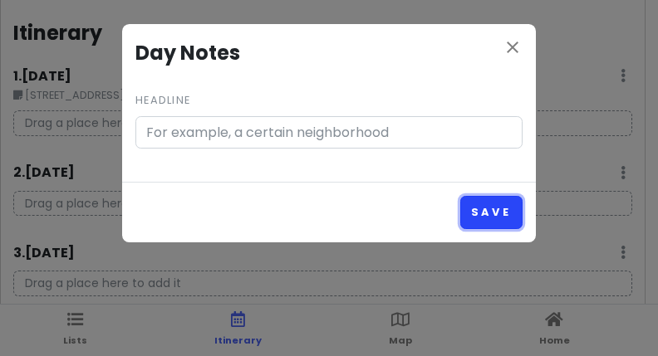
click at [491, 209] on button "Save" at bounding box center [491, 212] width 62 height 32
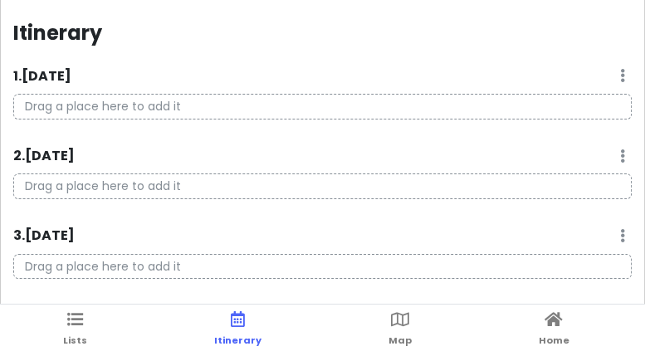
click at [251, 104] on p "Drag a place here to add it" at bounding box center [322, 107] width 619 height 26
click at [136, 104] on p "Drag a place here to add it" at bounding box center [322, 107] width 619 height 26
drag, startPoint x: 268, startPoint y: 77, endPoint x: 170, endPoint y: 68, distance: 98.4
click at [170, 68] on div "1 . Thu 8/21 Add Day Notes Delete Day" at bounding box center [322, 80] width 619 height 28
drag, startPoint x: 644, startPoint y: 101, endPoint x: 600, endPoint y: 115, distance: 46.2
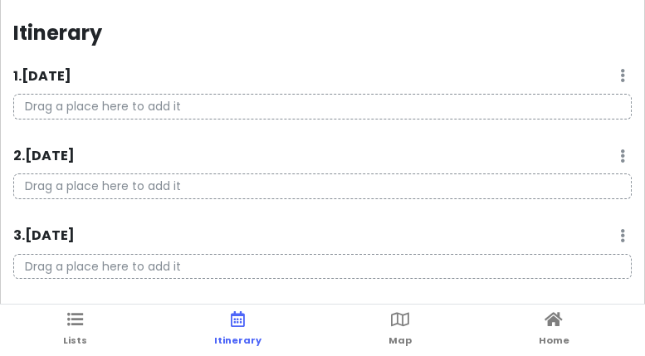
click at [600, 115] on div "Itinerary 1 . Thu 8/21 Add Day Notes Delete Day Drag a place here to add it 2 .…" at bounding box center [322, 178] width 645 height 356
click at [643, 305] on ul "Lists Itinerary Map Home" at bounding box center [322, 330] width 645 height 51
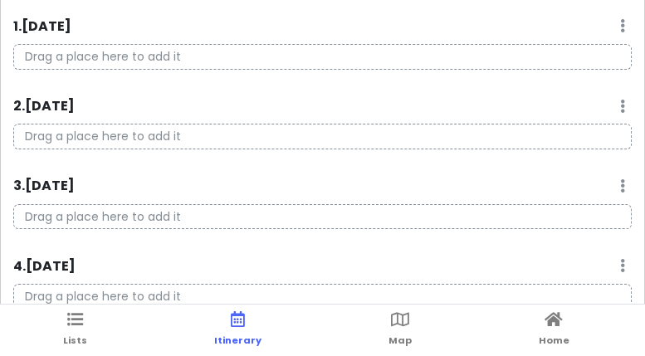
scroll to position [50, 0]
click at [556, 332] on link "Home" at bounding box center [554, 330] width 31 height 51
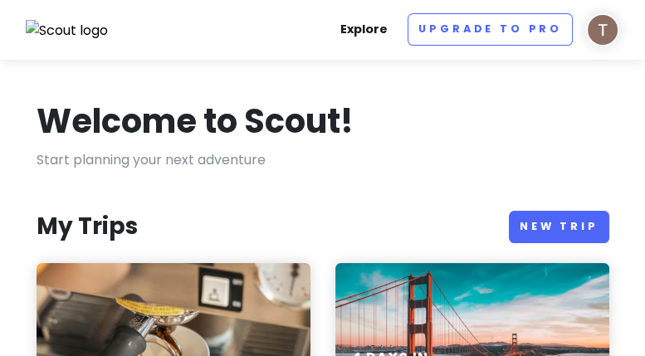
click at [372, 29] on link "Explore" at bounding box center [364, 29] width 61 height 32
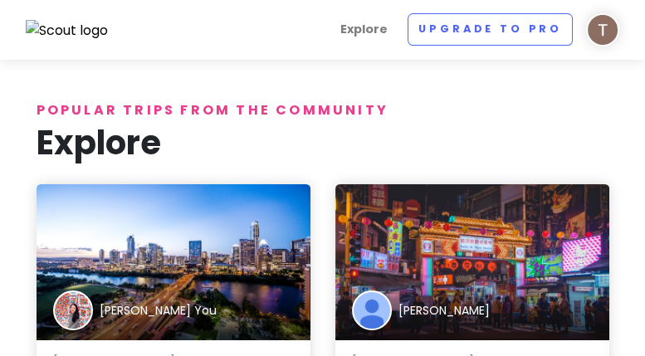
click at [80, 32] on img at bounding box center [67, 31] width 83 height 22
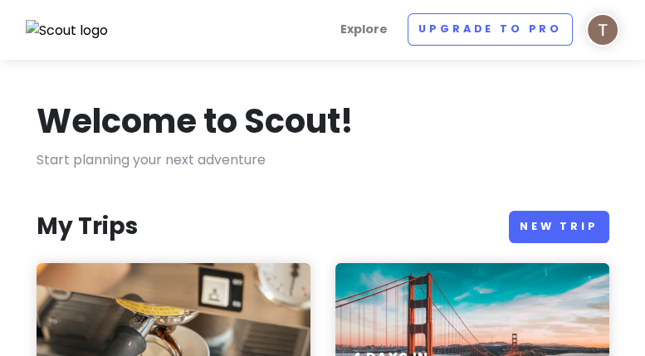
click at [602, 24] on img at bounding box center [602, 29] width 33 height 33
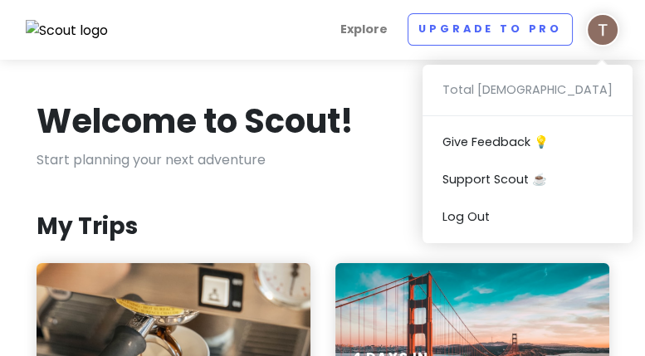
click at [602, 24] on img at bounding box center [602, 29] width 33 height 33
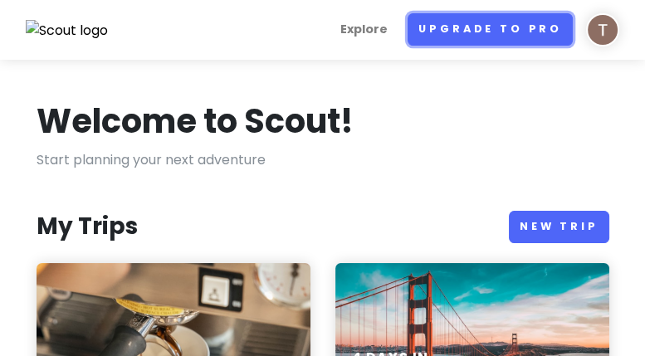
click at [517, 33] on link "Upgrade to Pro" at bounding box center [490, 29] width 165 height 32
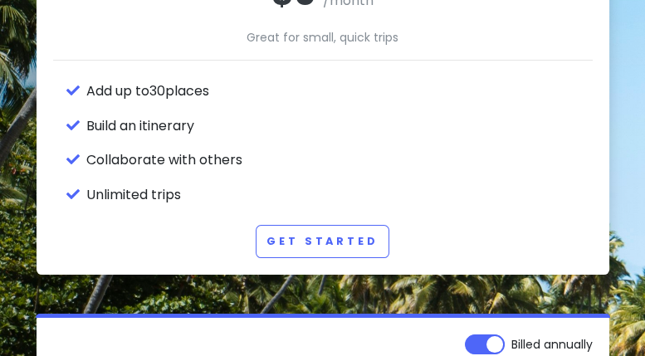
scroll to position [332, 0]
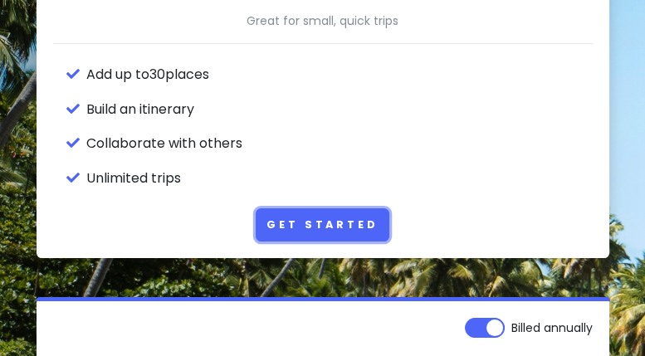
click at [350, 224] on link "Get Started" at bounding box center [322, 224] width 133 height 32
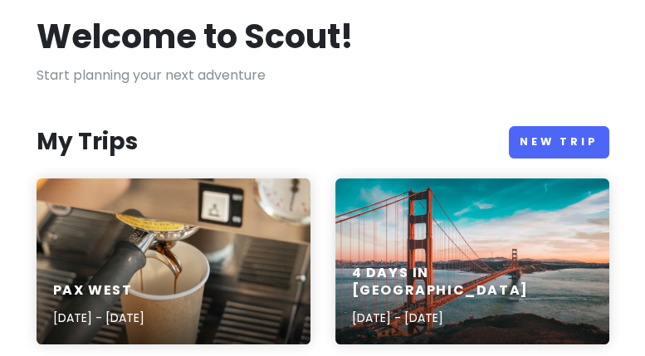
scroll to position [166, 0]
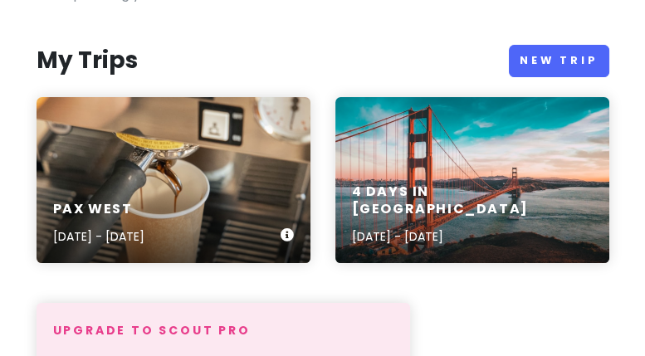
click at [221, 217] on div "PAX West [DATE] - [DATE]" at bounding box center [174, 223] width 274 height 79
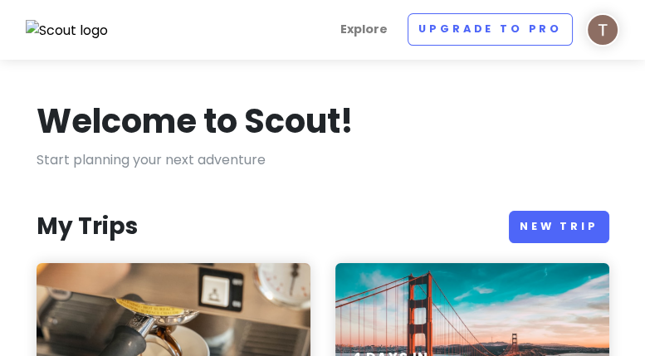
scroll to position [166, 0]
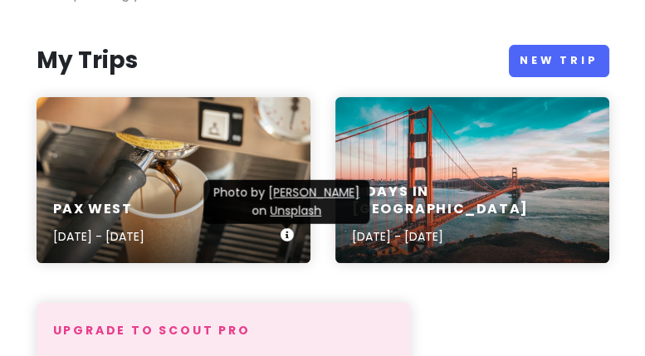
click at [163, 178] on div "PAX West [DATE] - [DATE]" at bounding box center [174, 180] width 274 height 166
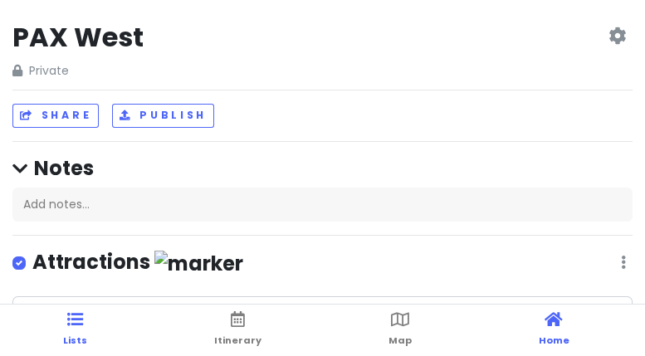
click at [552, 330] on link "Home" at bounding box center [554, 330] width 31 height 51
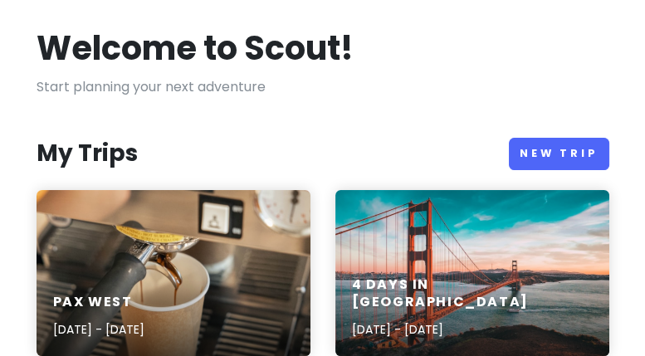
scroll to position [166, 0]
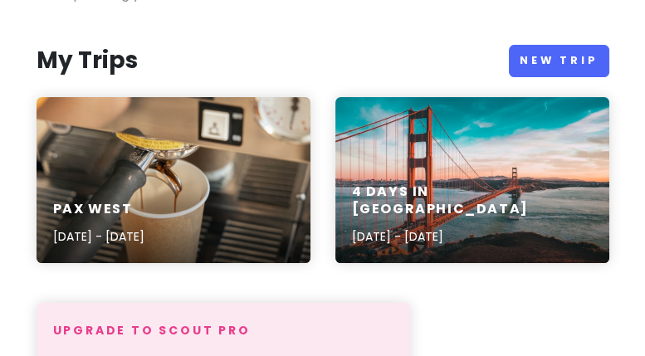
drag, startPoint x: 428, startPoint y: 221, endPoint x: 538, endPoint y: 304, distance: 138.2
click at [145, 205] on h6 "PAX West" at bounding box center [98, 209] width 91 height 17
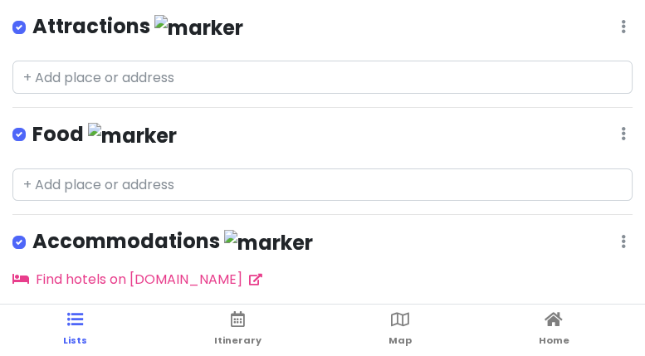
scroll to position [249, 0]
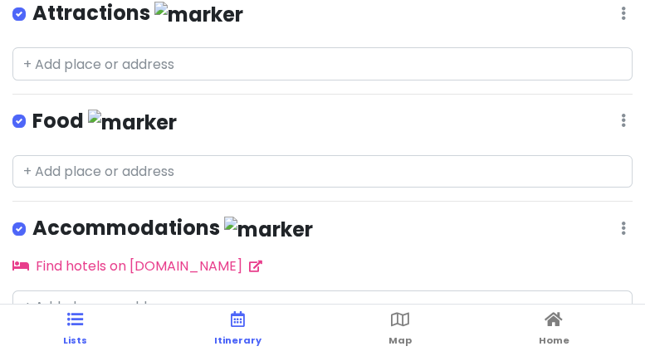
click at [239, 336] on span "Itinerary" at bounding box center [237, 340] width 47 height 13
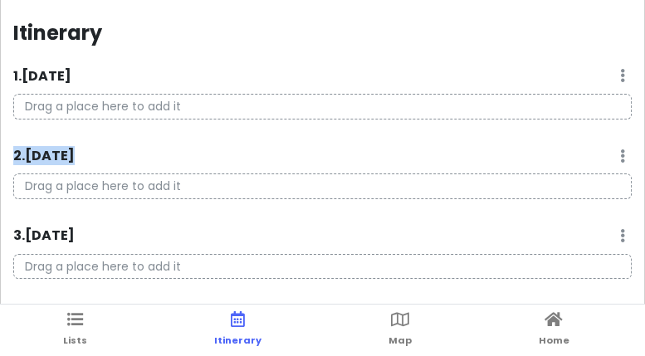
drag, startPoint x: 644, startPoint y: 122, endPoint x: 616, endPoint y: 133, distance: 30.2
click at [616, 133] on div "Itinerary 1 . Thu 8/21 Add Day Notes Delete Day Drag a place here to add it 2 .…" at bounding box center [322, 178] width 645 height 356
drag, startPoint x: 616, startPoint y: 133, endPoint x: 480, endPoint y: 42, distance: 164.0
click at [480, 42] on div "Itinerary" at bounding box center [322, 36] width 619 height 32
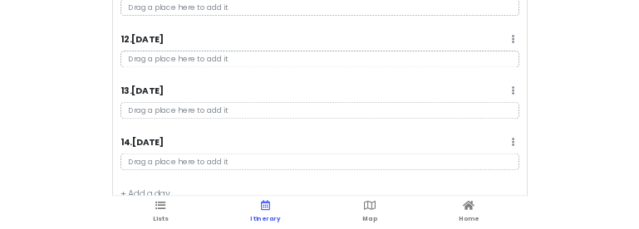
scroll to position [50, 0]
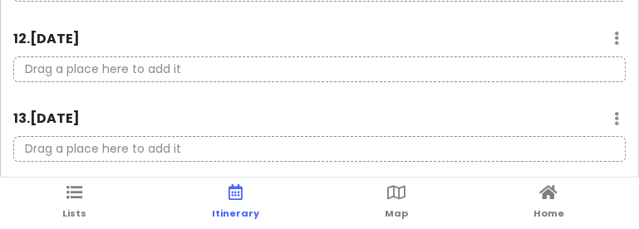
click at [188, 191] on ul "Lists Itinerary Map Home" at bounding box center [319, 203] width 639 height 51
drag, startPoint x: 331, startPoint y: 69, endPoint x: 332, endPoint y: 38, distance: 30.8
click at [331, 69] on p "Drag a place here to add it" at bounding box center [319, 69] width 612 height 26
